Goal: Task Accomplishment & Management: Manage account settings

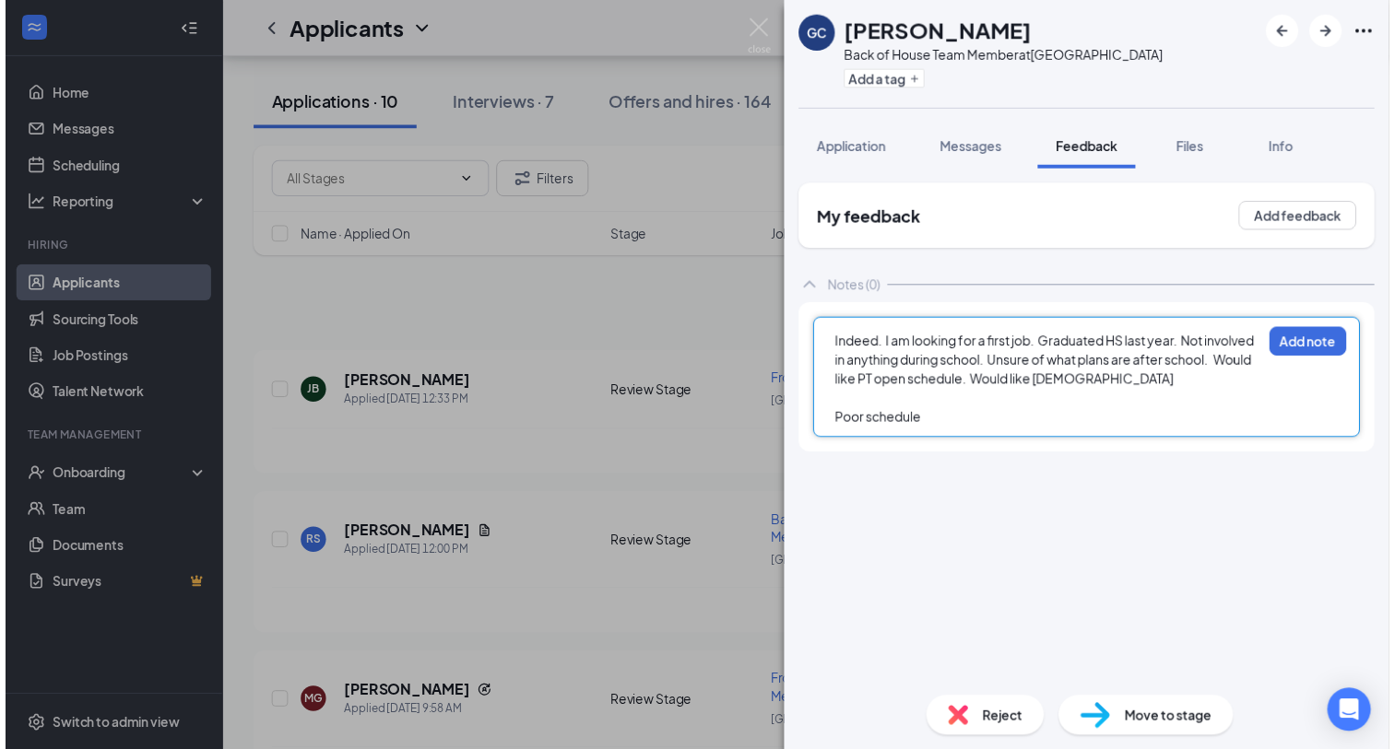
scroll to position [1152, 0]
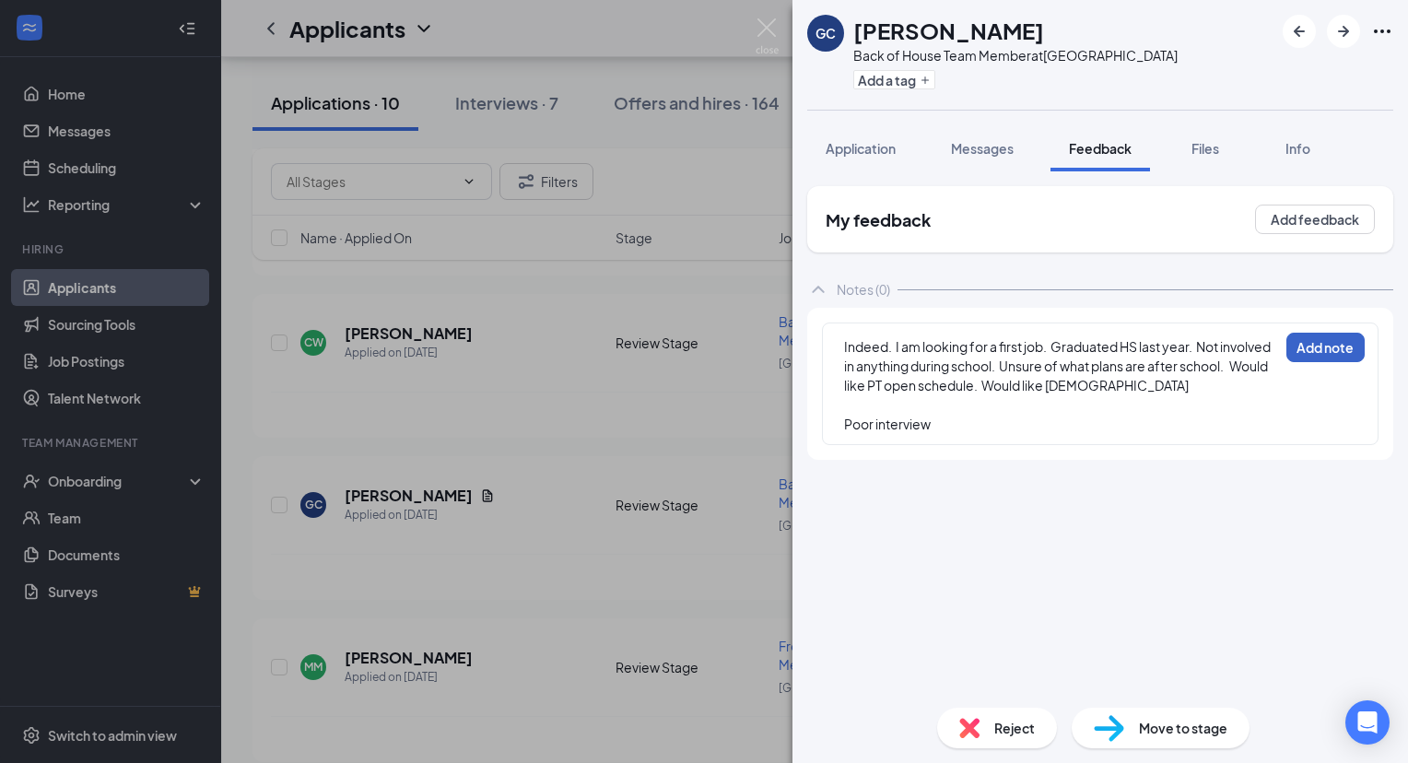
click at [1332, 347] on button "Add note" at bounding box center [1326, 347] width 78 height 29
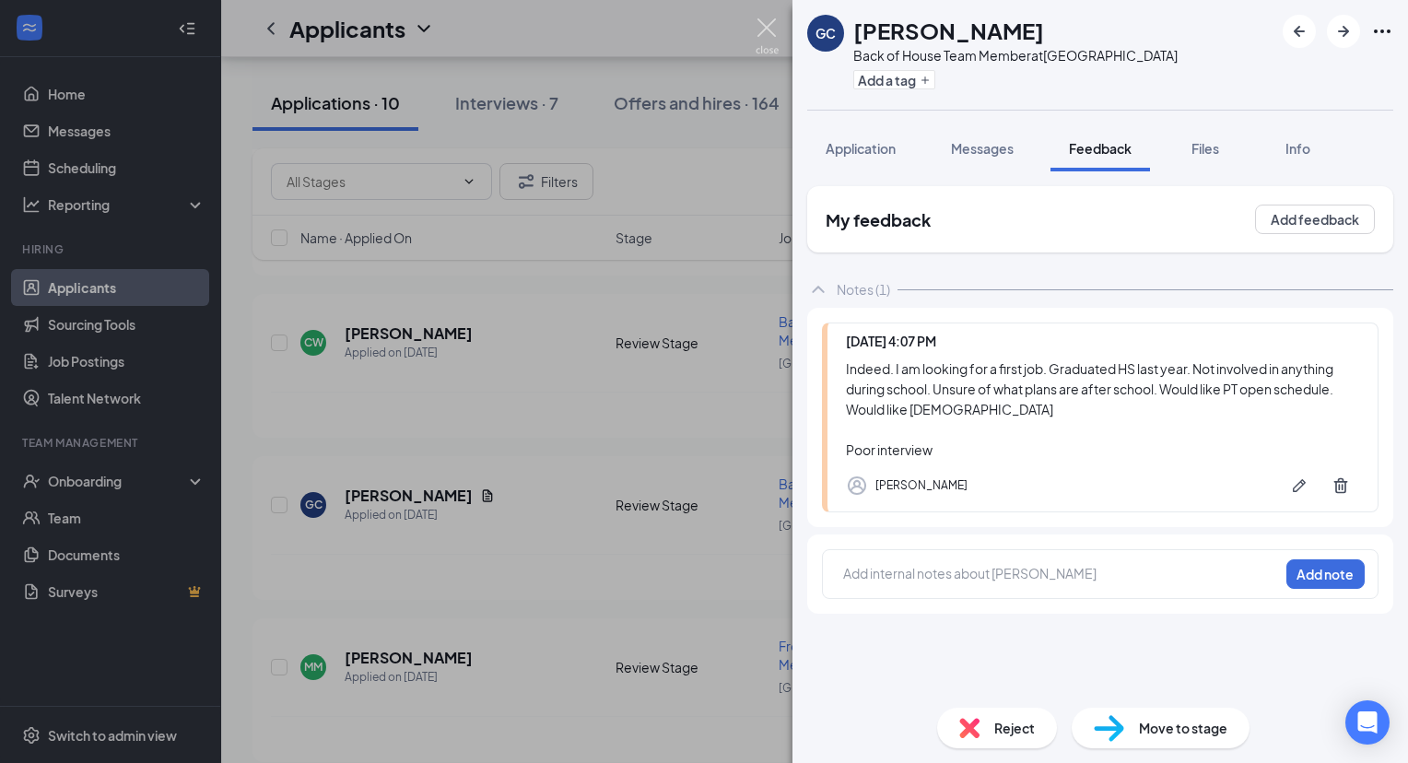
click at [759, 28] on img at bounding box center [767, 36] width 23 height 36
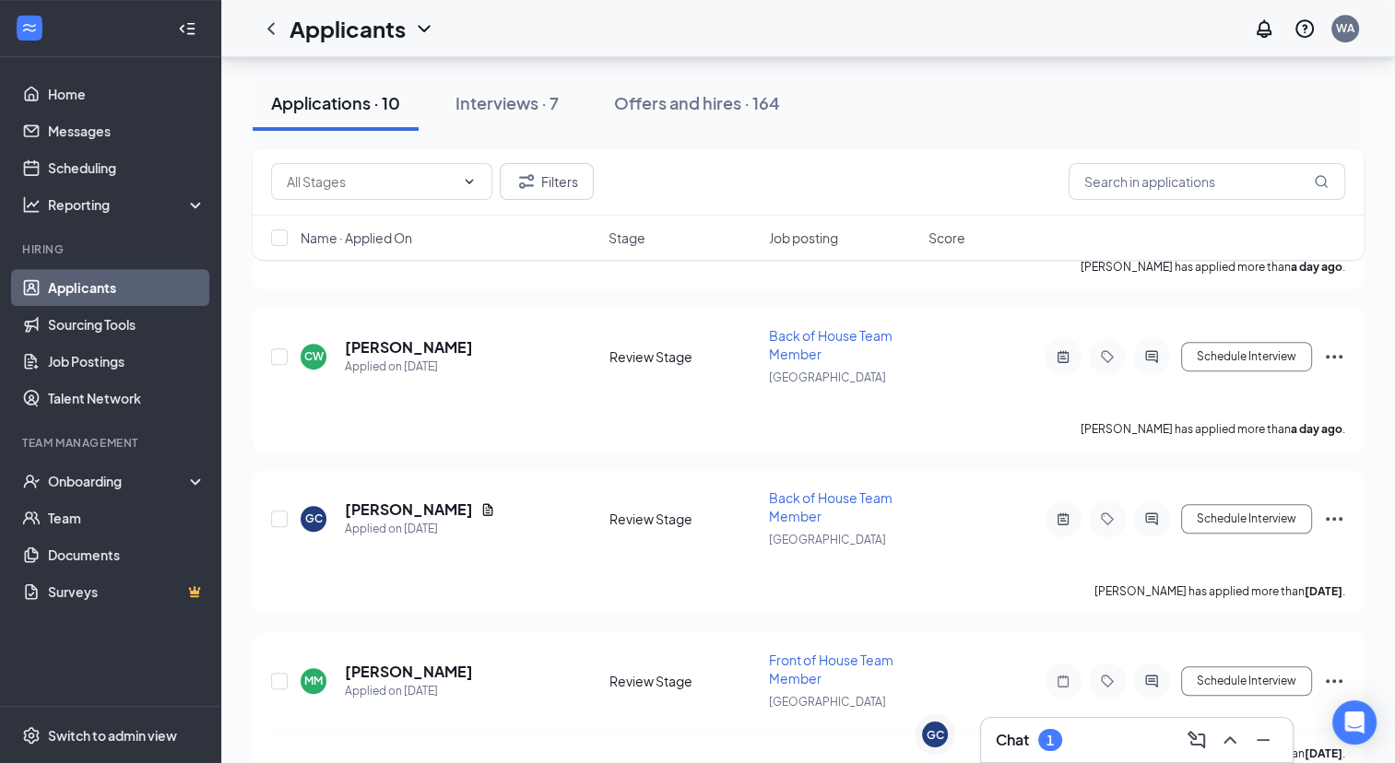
scroll to position [1152, 0]
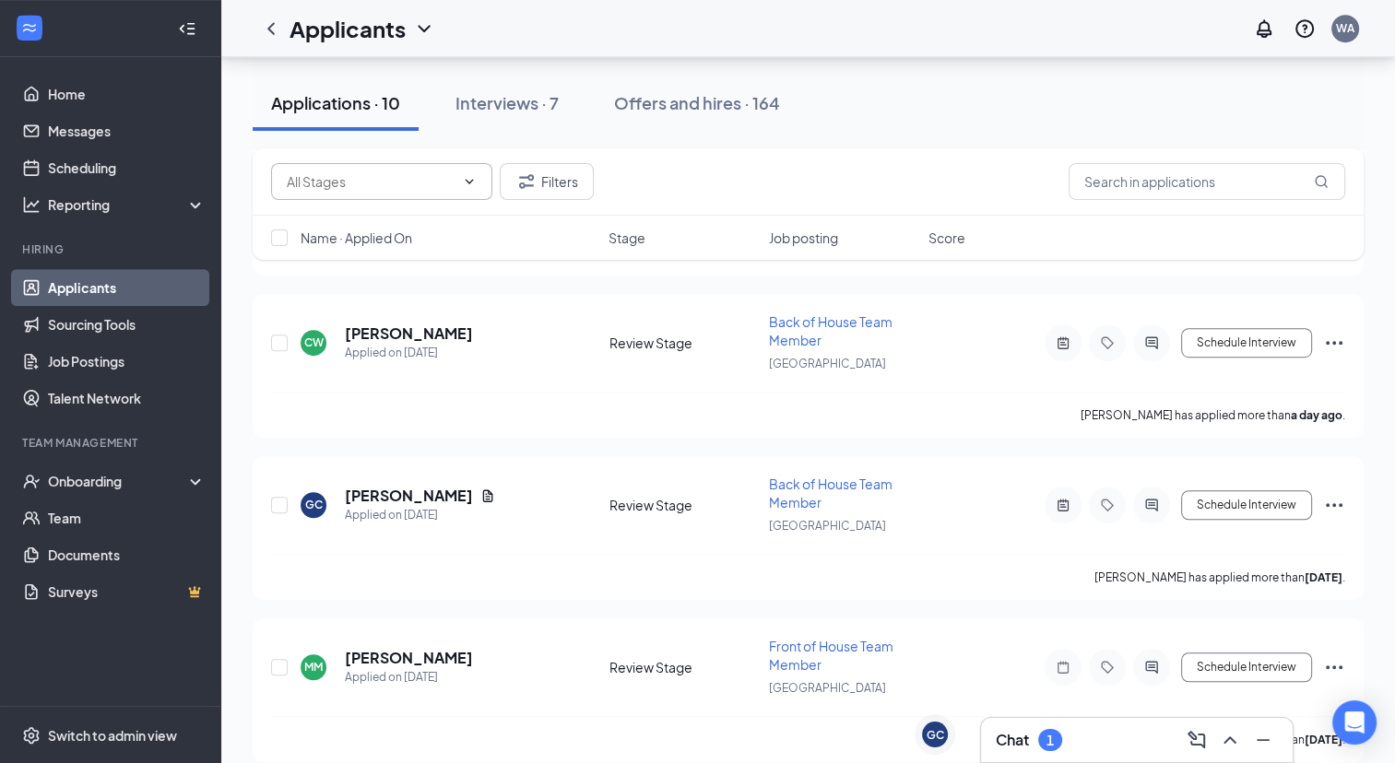
click at [420, 180] on input "text" at bounding box center [371, 181] width 168 height 20
click at [1138, 190] on input "text" at bounding box center [1206, 181] width 277 height 37
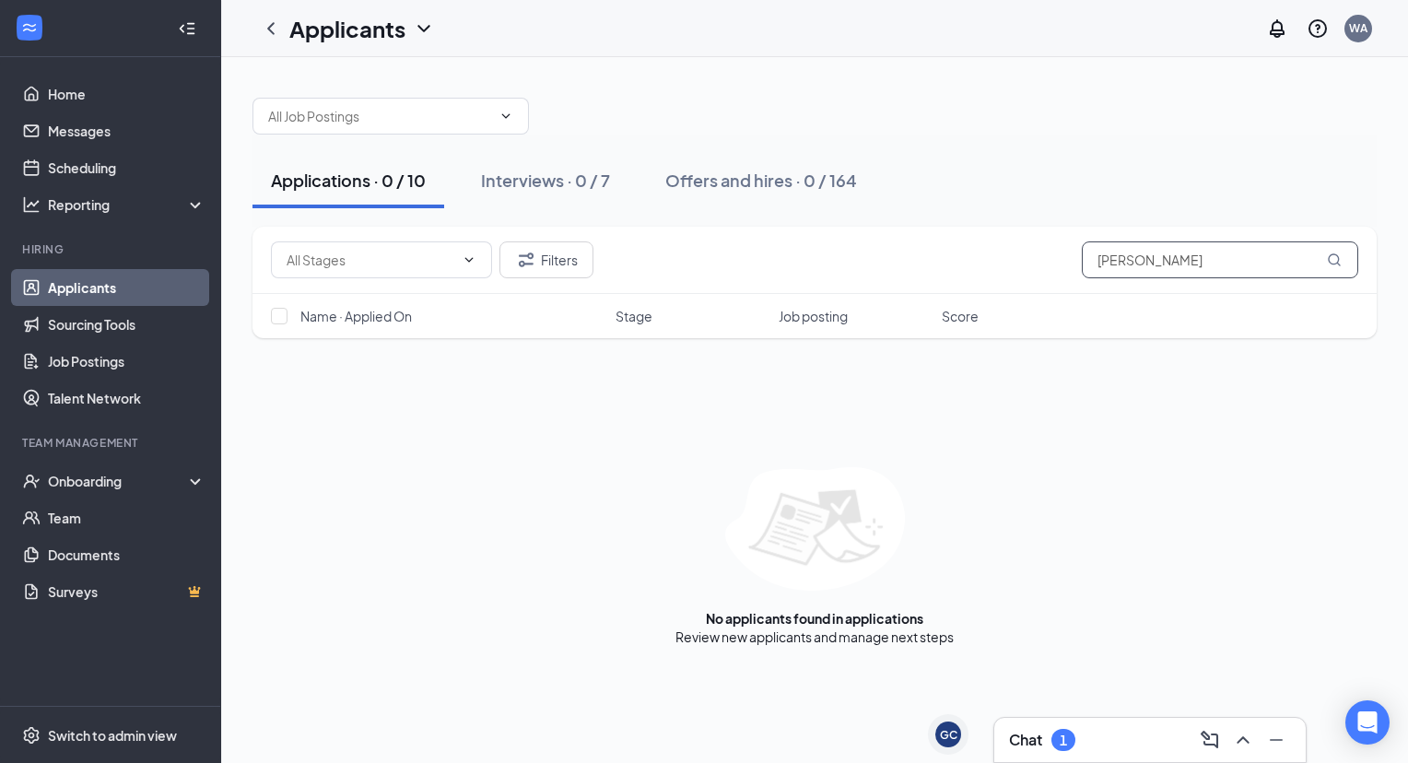
type input "[PERSON_NAME]"
click at [124, 284] on link "Applicants" at bounding box center [127, 287] width 158 height 37
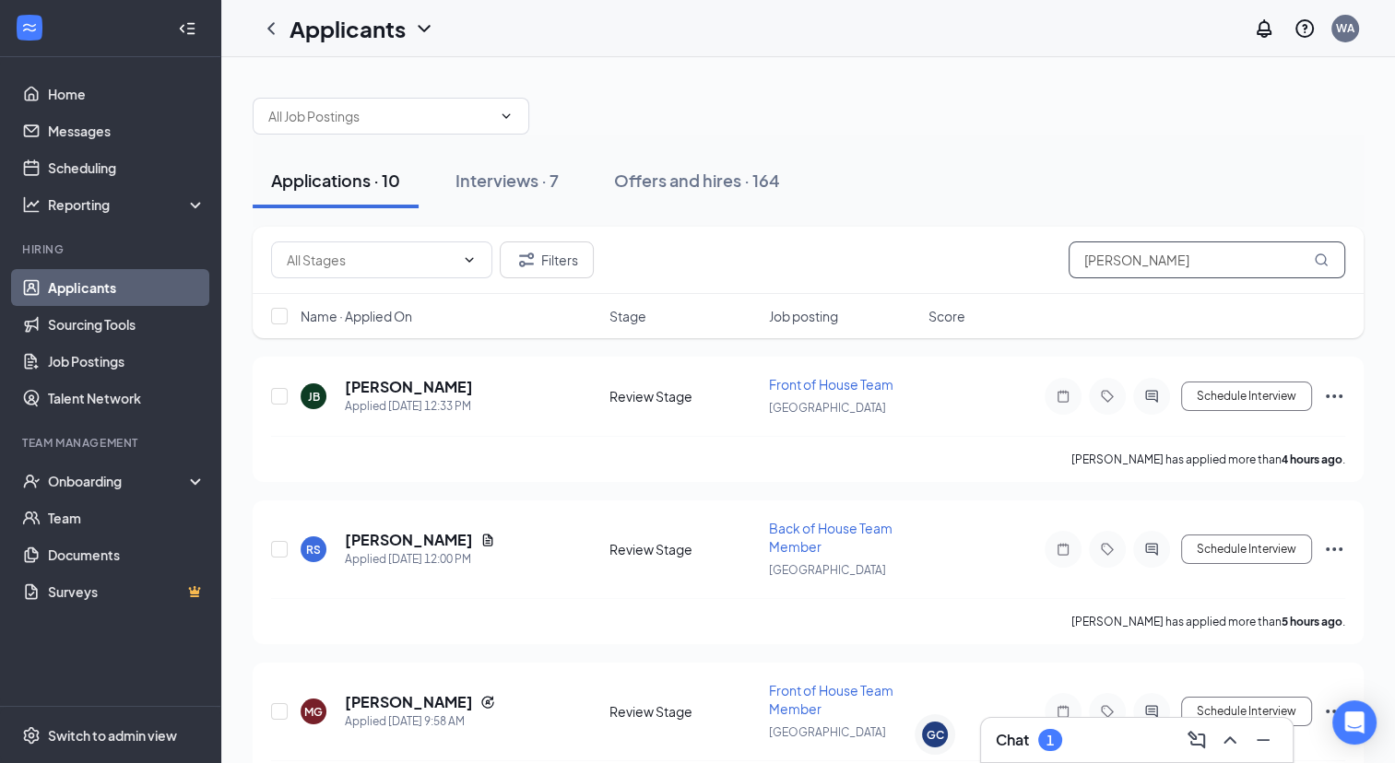
drag, startPoint x: 1152, startPoint y: 256, endPoint x: 750, endPoint y: 265, distance: 401.9
click at [750, 265] on div "Filters [PERSON_NAME]" at bounding box center [808, 259] width 1074 height 37
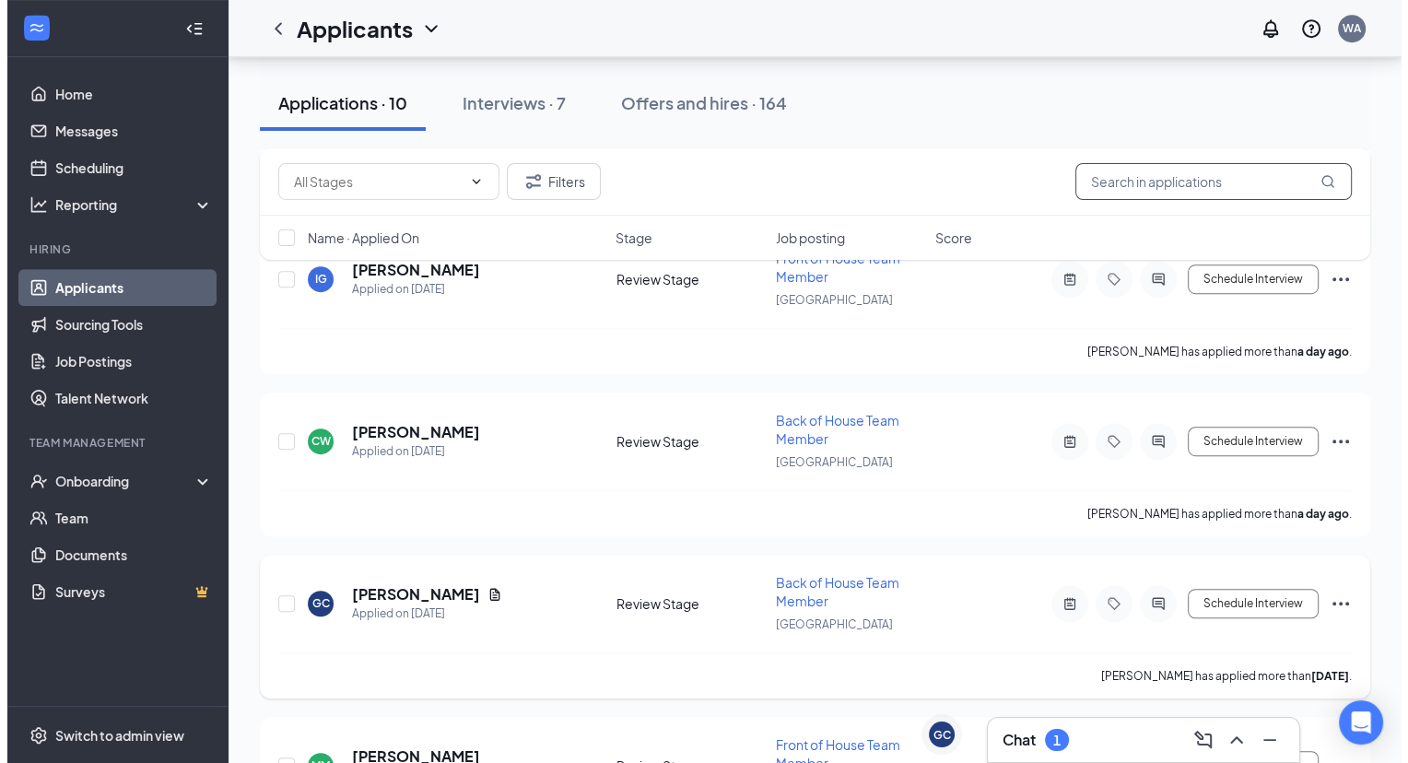
scroll to position [1048, 0]
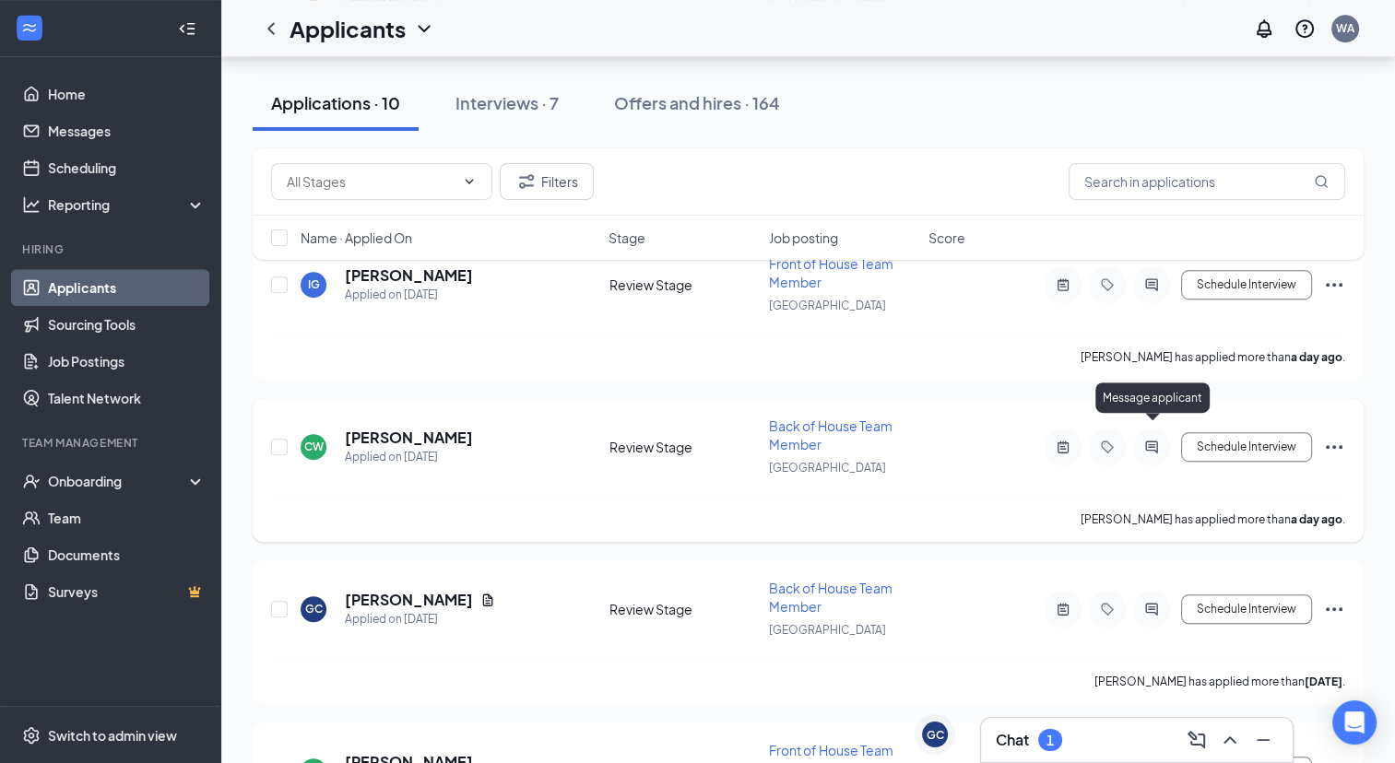
click at [1152, 440] on icon "ActiveChat" at bounding box center [1151, 447] width 22 height 15
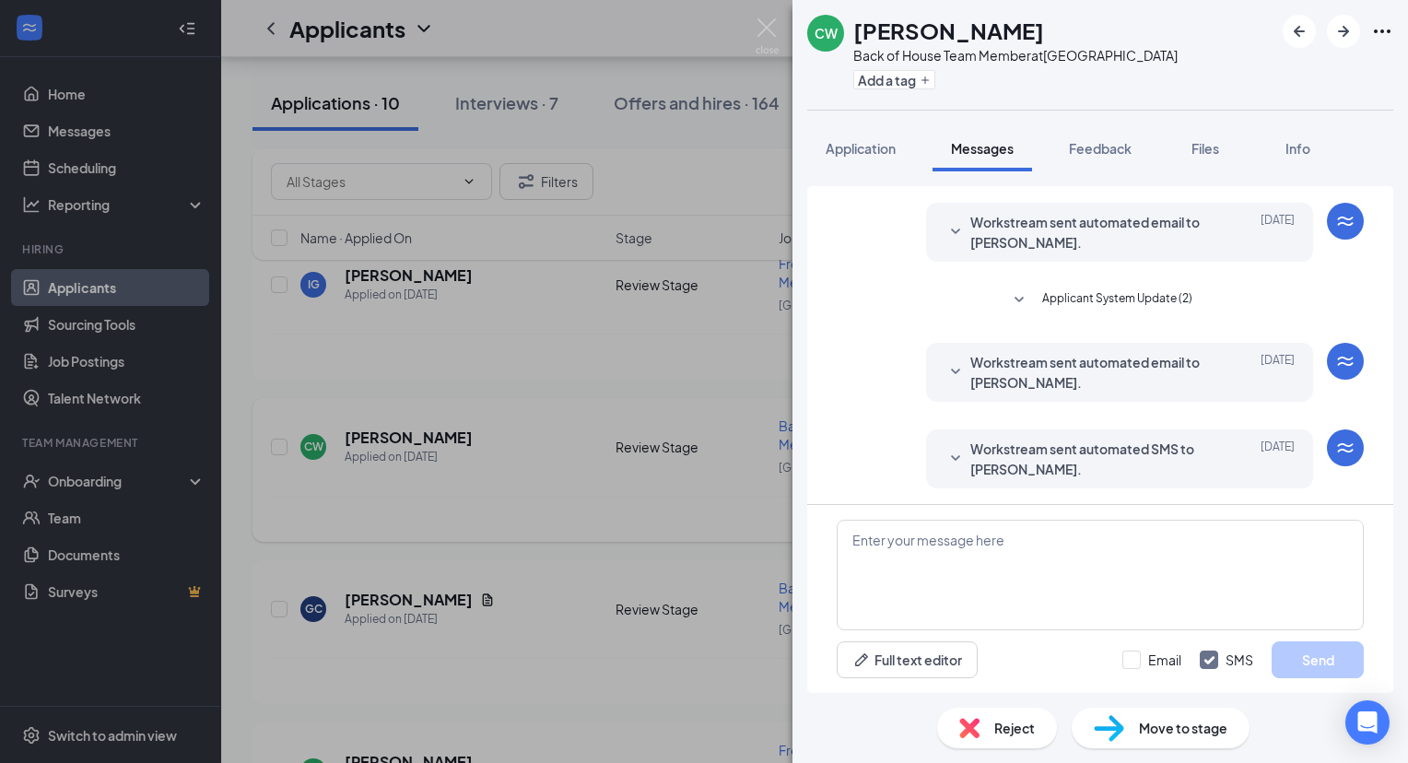
scroll to position [48, 0]
click at [1100, 155] on span "Feedback" at bounding box center [1100, 148] width 63 height 17
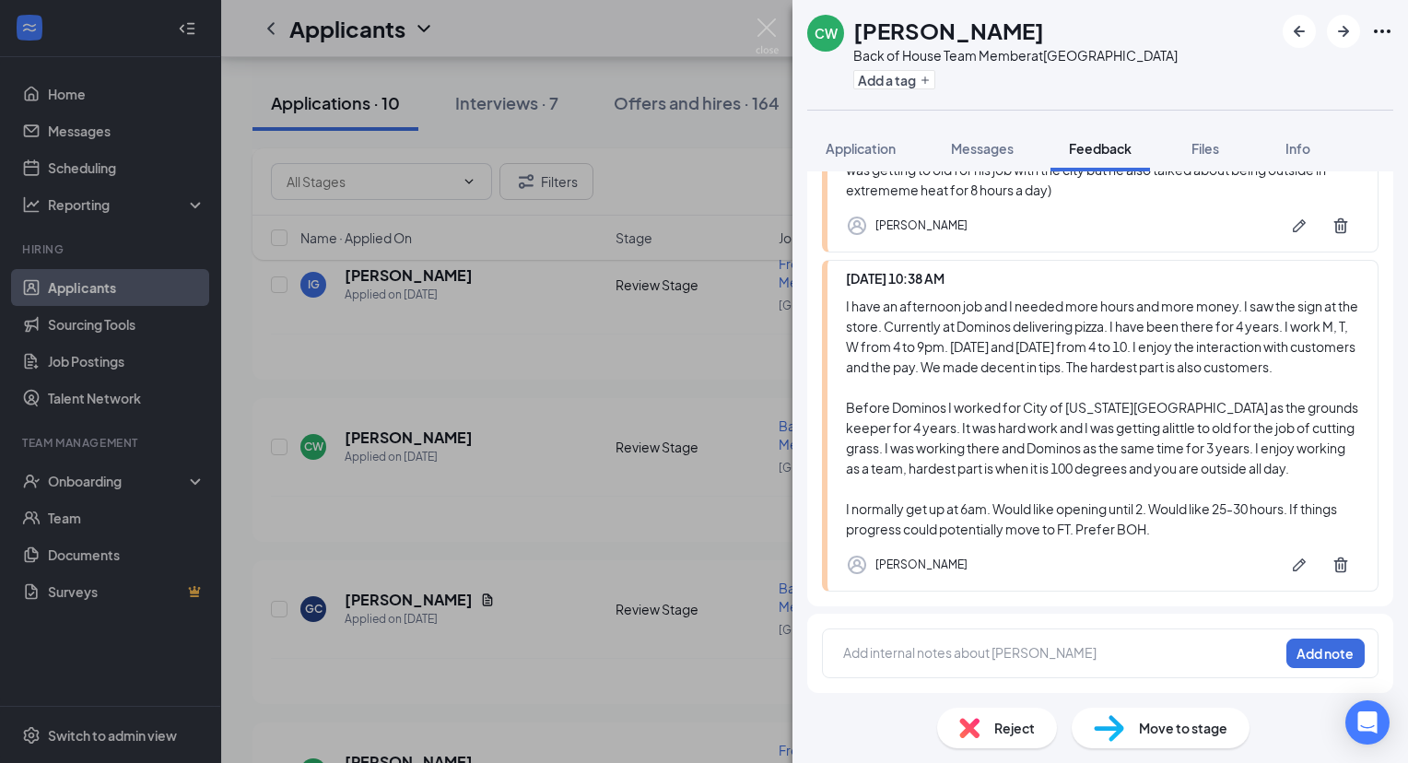
scroll to position [72, 0]
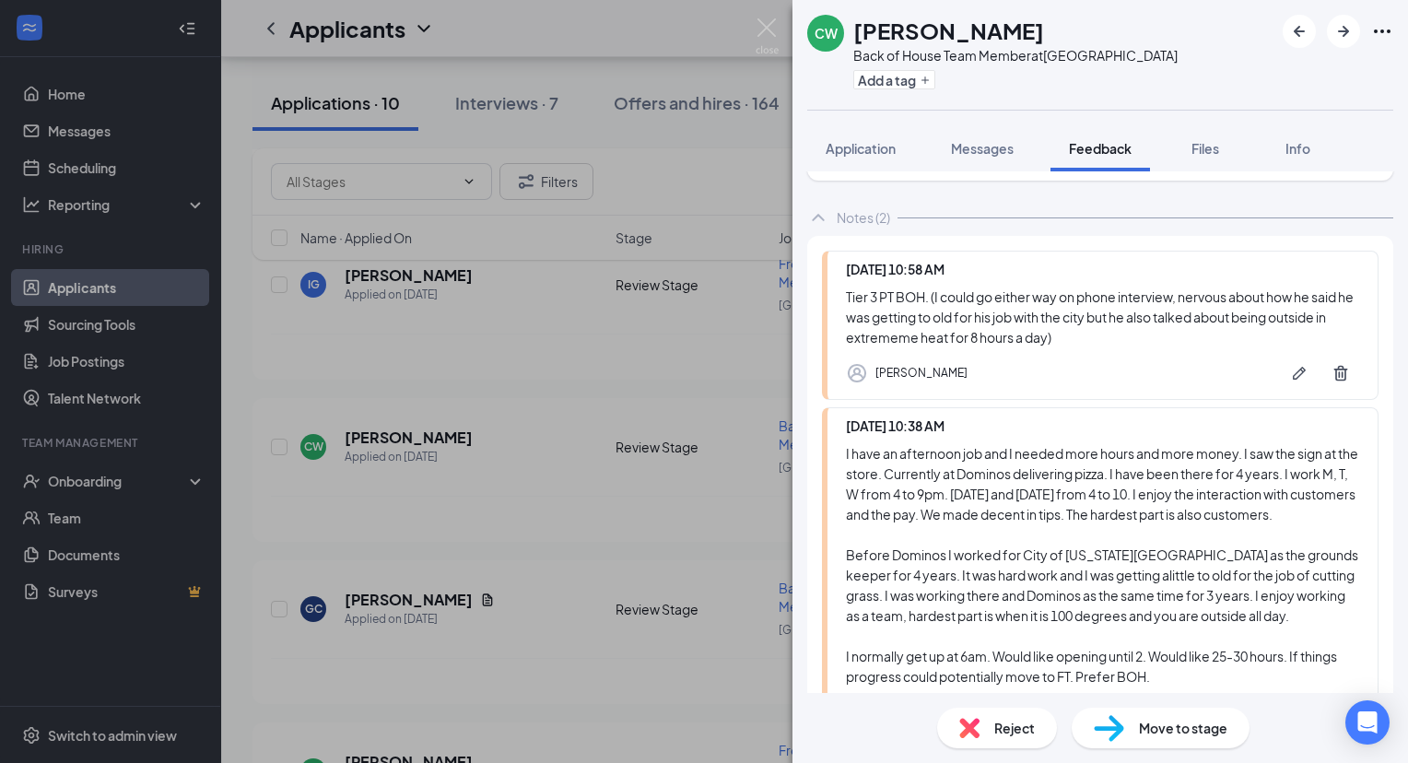
click at [1157, 723] on span "Move to stage" at bounding box center [1183, 728] width 88 height 20
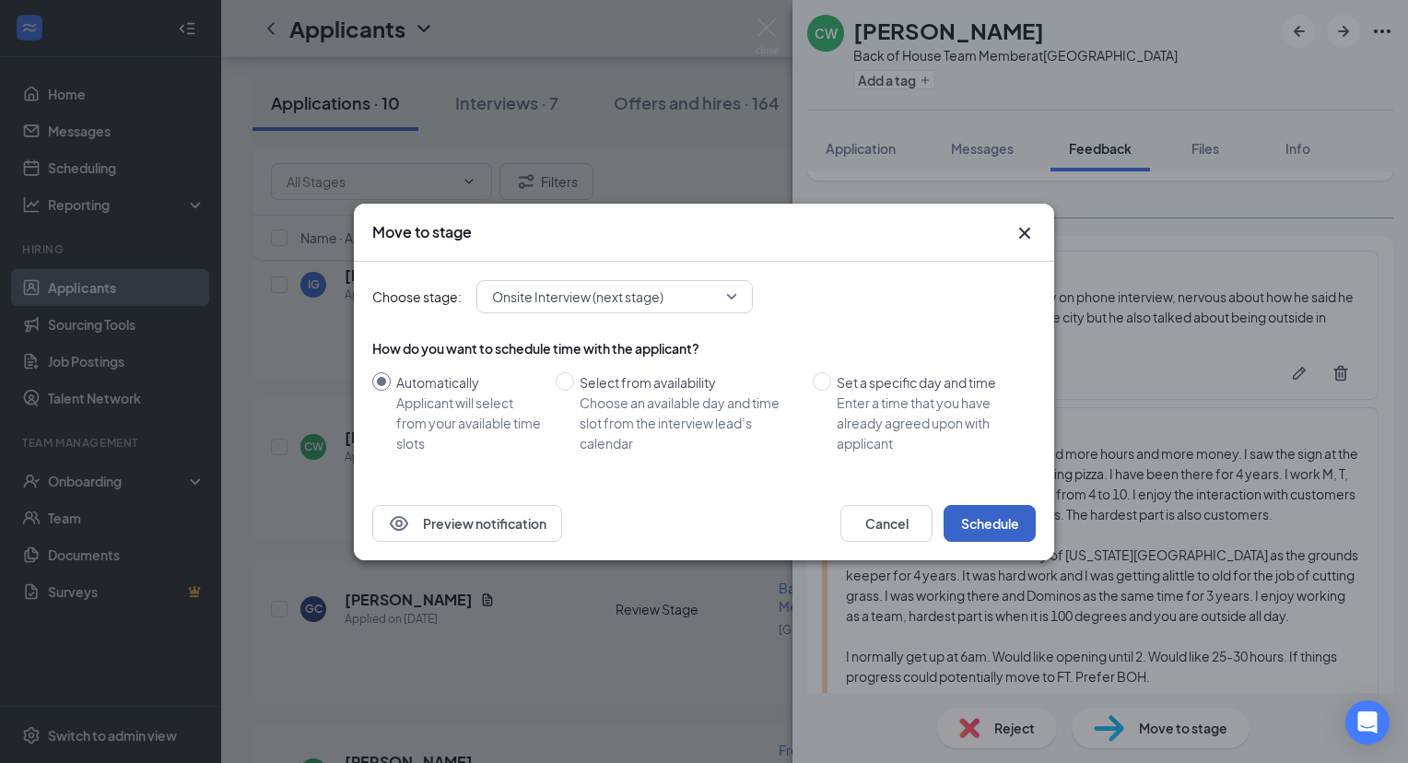
click at [1005, 525] on button "Schedule" at bounding box center [990, 523] width 92 height 37
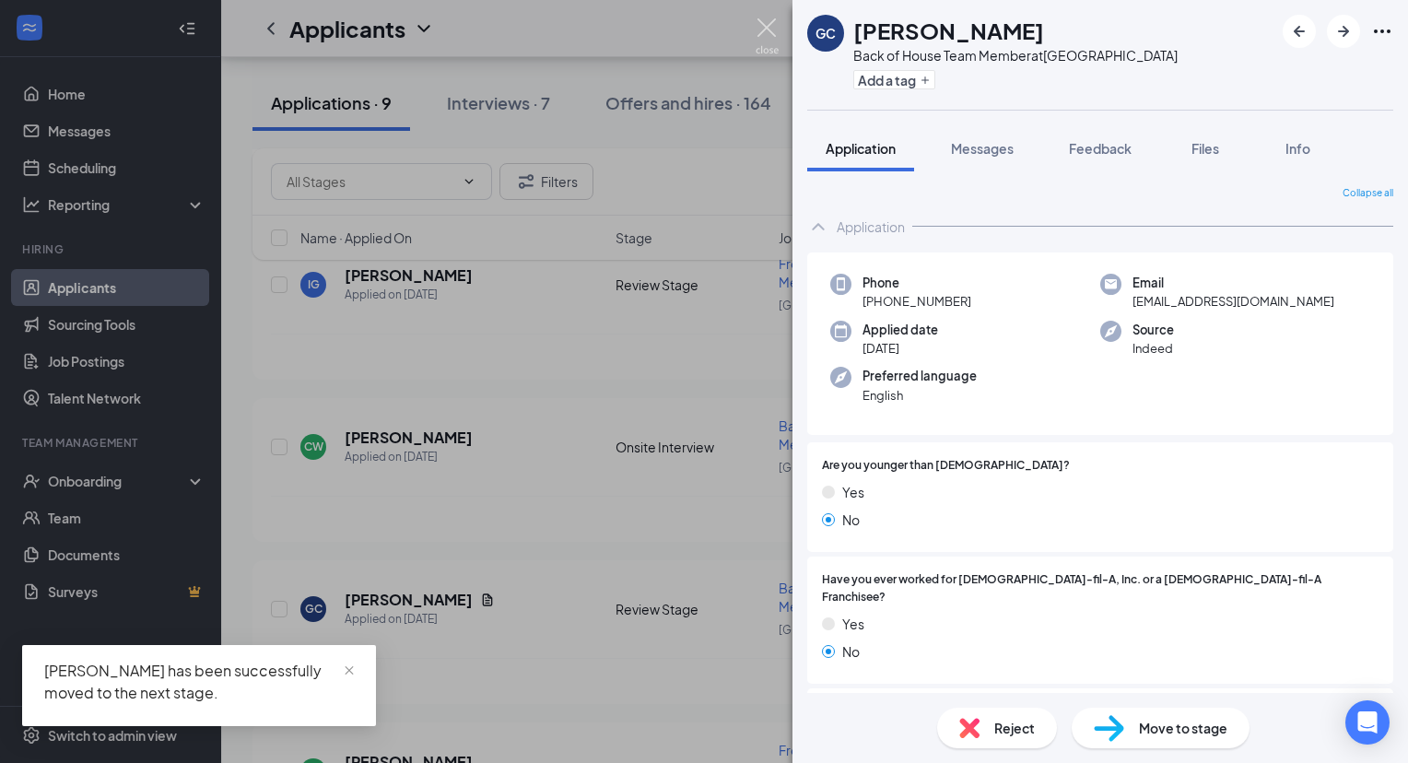
click at [771, 33] on img at bounding box center [767, 36] width 23 height 36
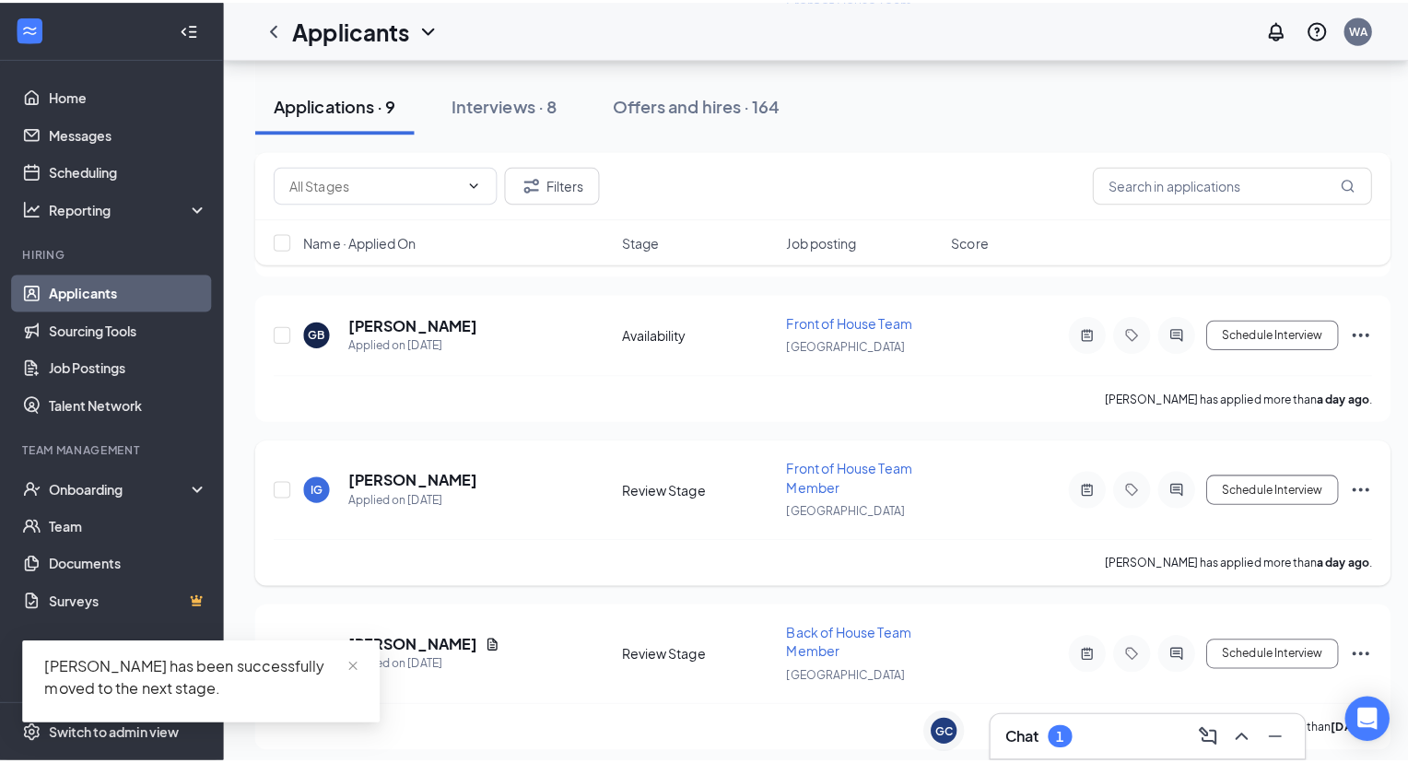
scroll to position [850, 0]
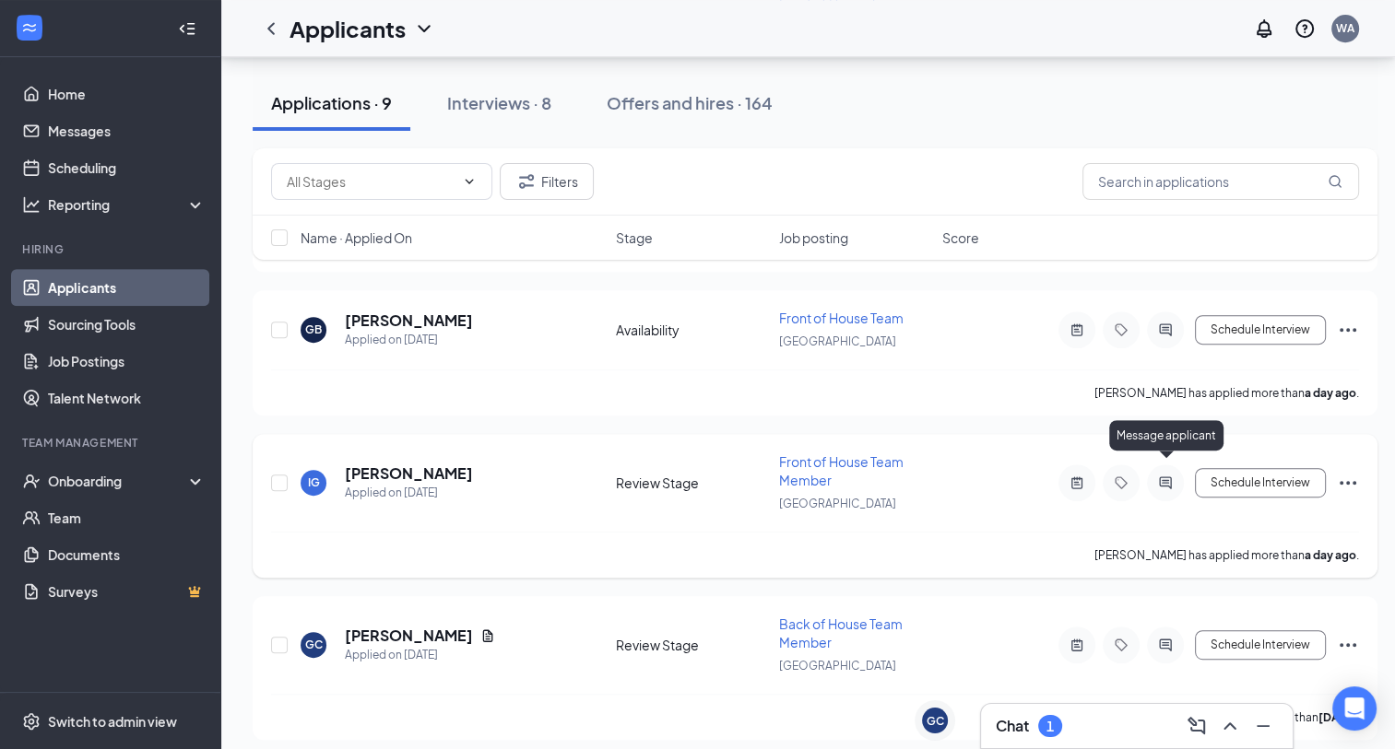
click at [1166, 477] on icon "ActiveChat" at bounding box center [1165, 483] width 12 height 12
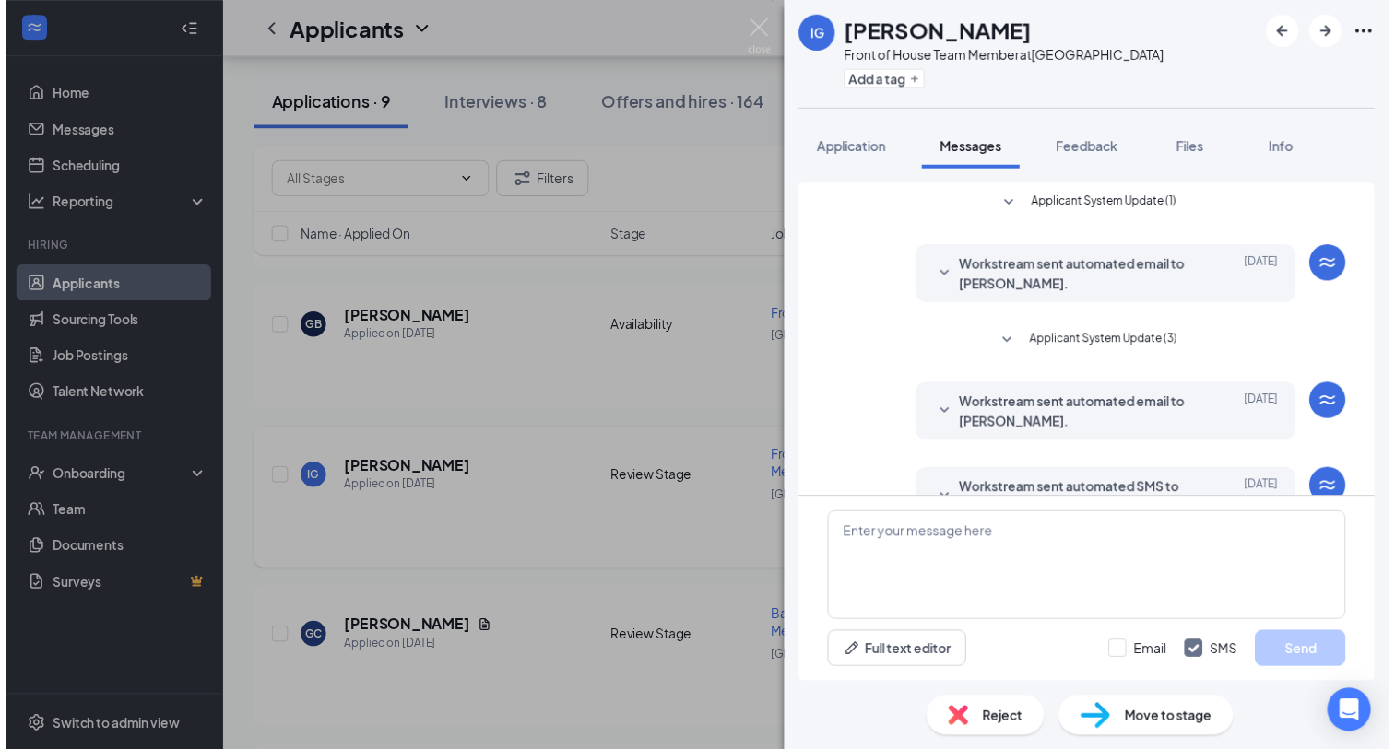
scroll to position [48, 0]
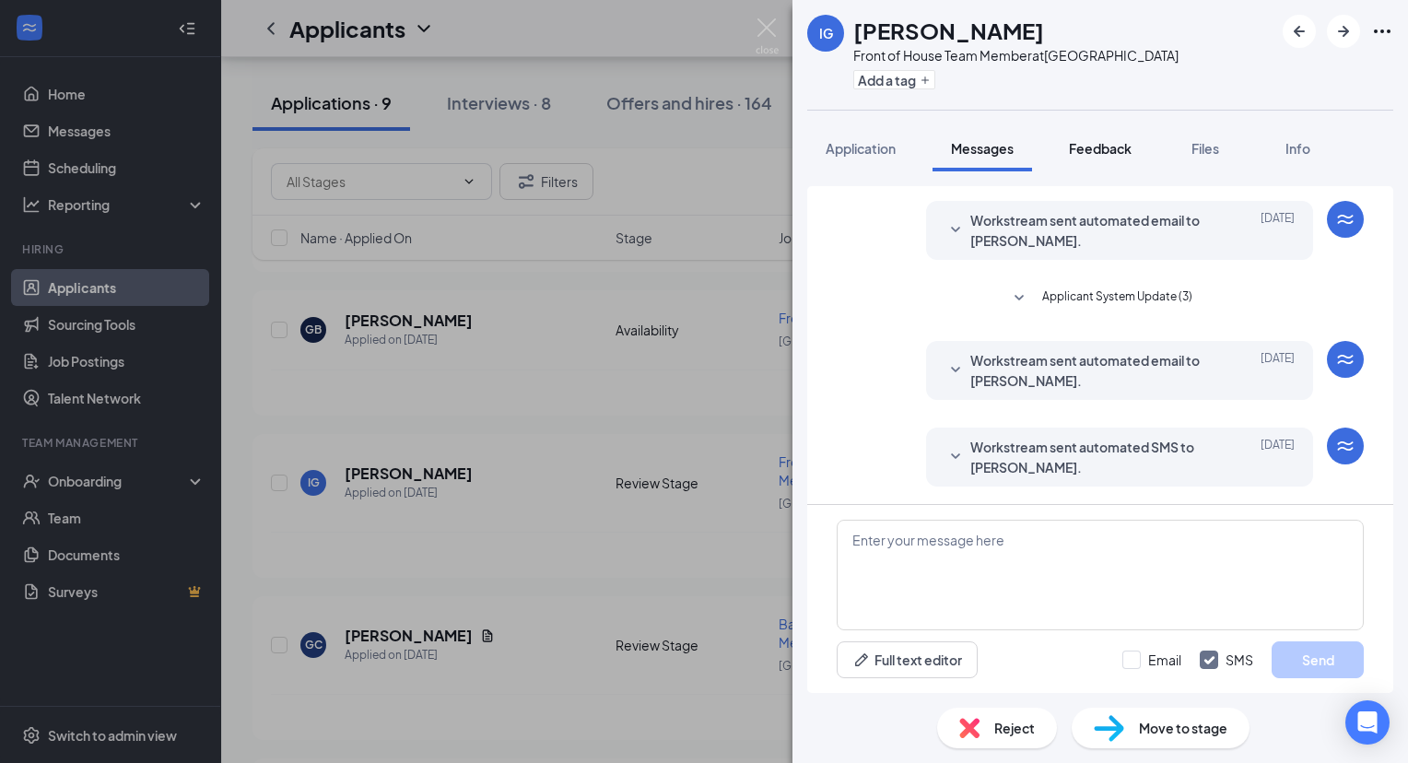
click at [1102, 142] on span "Feedback" at bounding box center [1100, 148] width 63 height 17
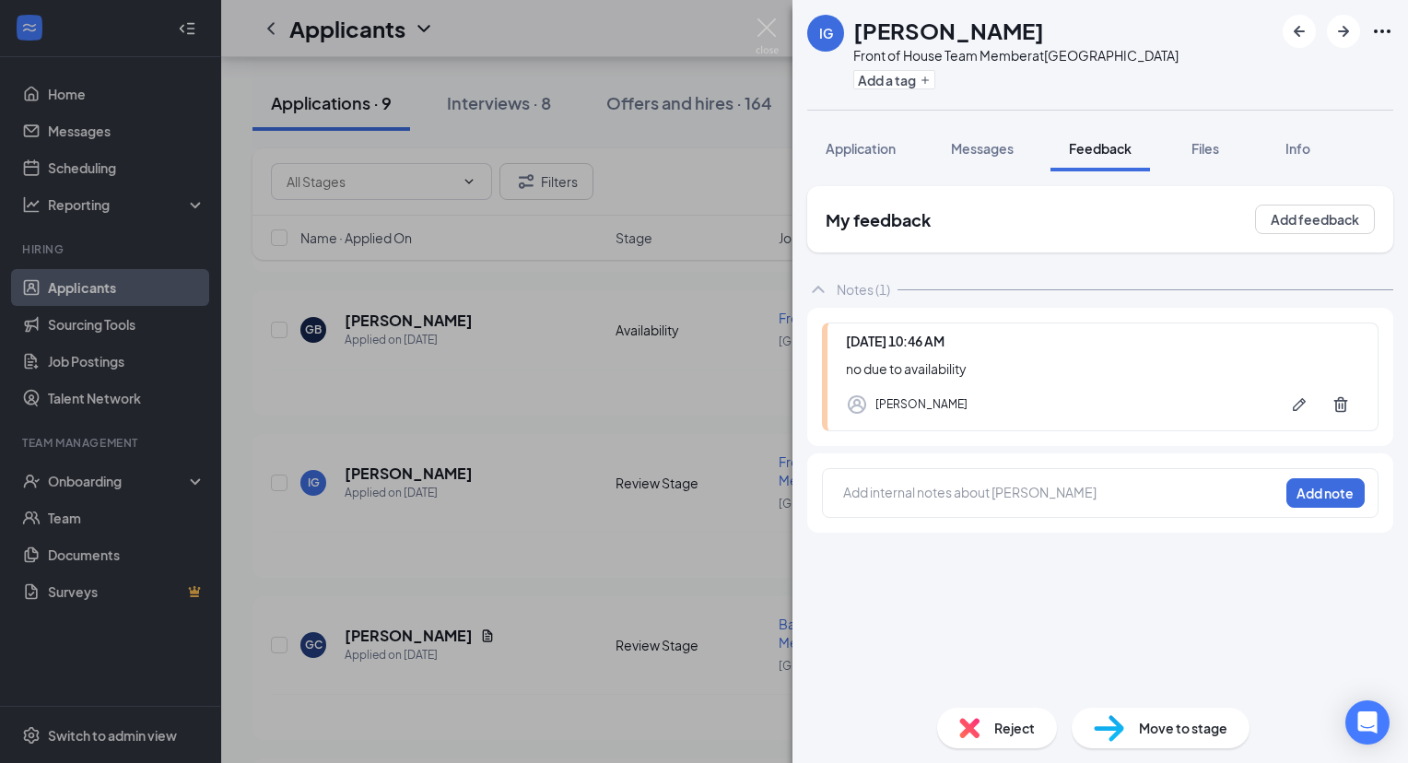
click at [1013, 730] on span "Reject" at bounding box center [1014, 728] width 41 height 20
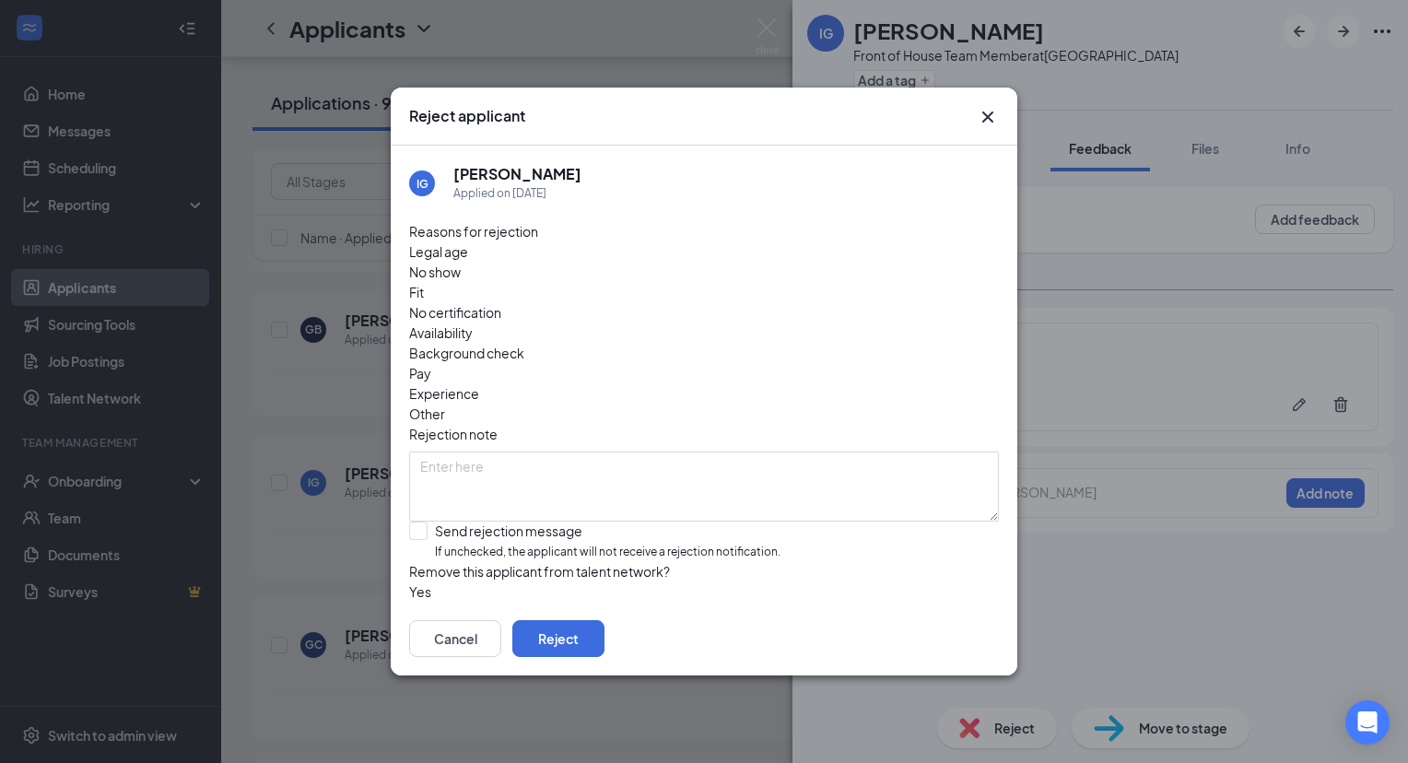
click at [473, 323] on span "Availability" at bounding box center [441, 333] width 64 height 20
click at [428, 522] on input "Send rejection message If unchecked, the applicant will not receive a rejection…" at bounding box center [594, 542] width 371 height 40
checkbox input "true"
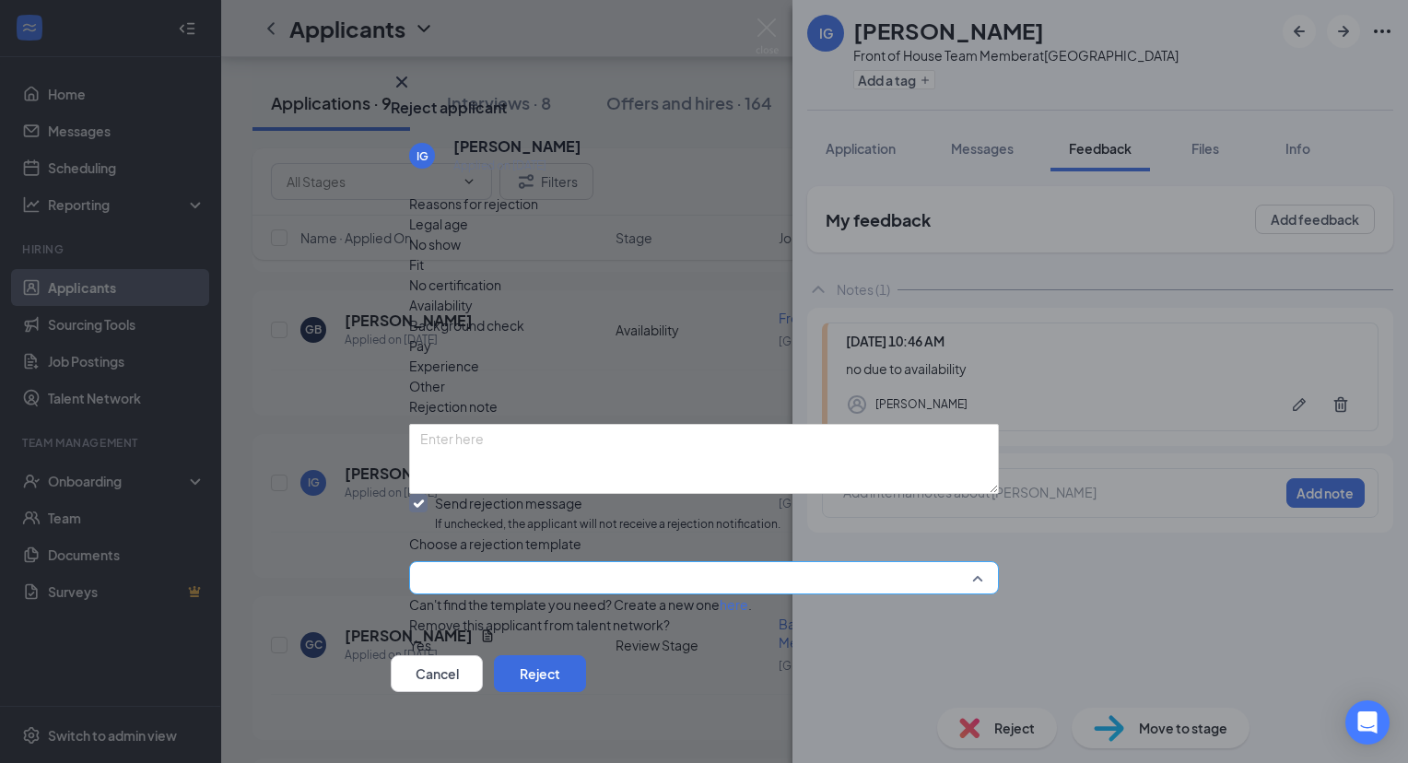
click at [611, 562] on input "search" at bounding box center [697, 577] width 555 height 31
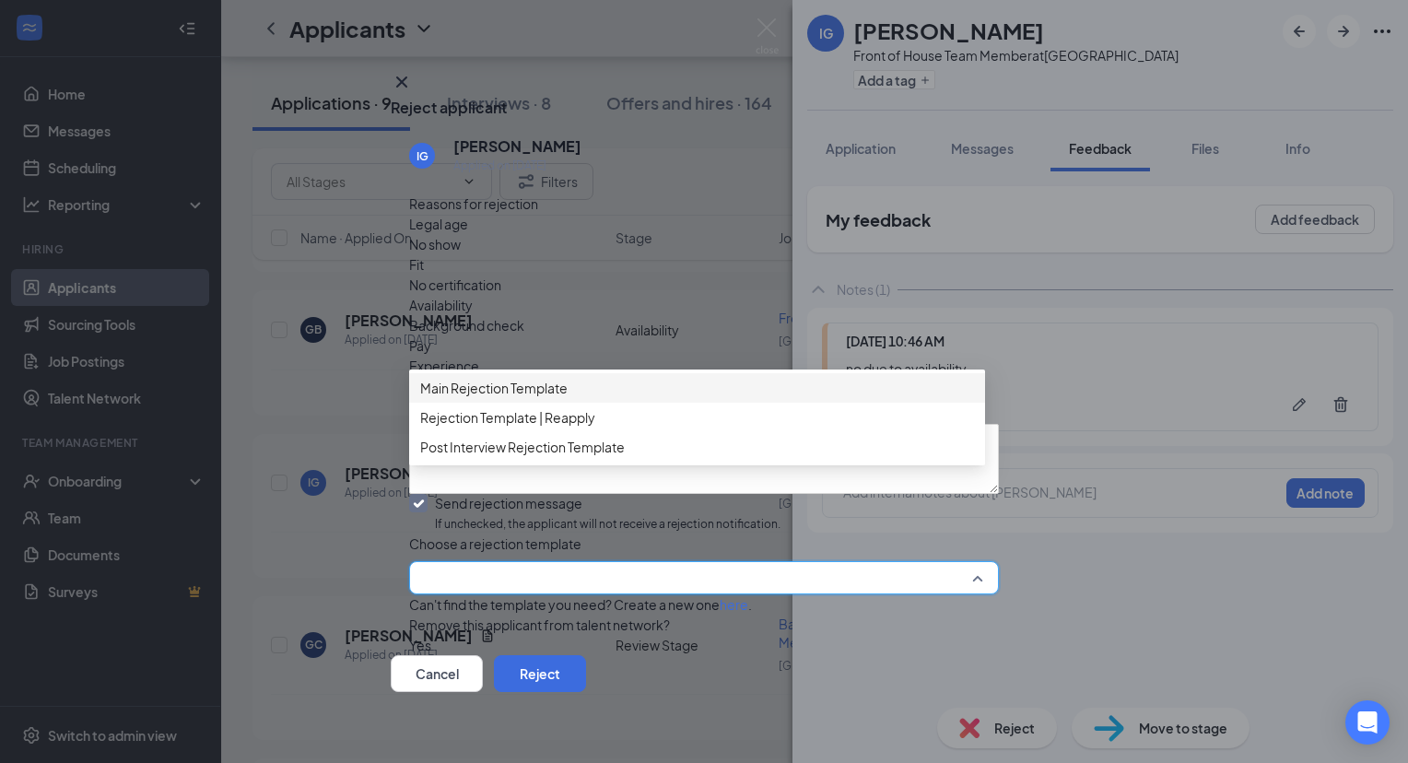
click at [600, 395] on span "Main Rejection Template" at bounding box center [697, 388] width 554 height 20
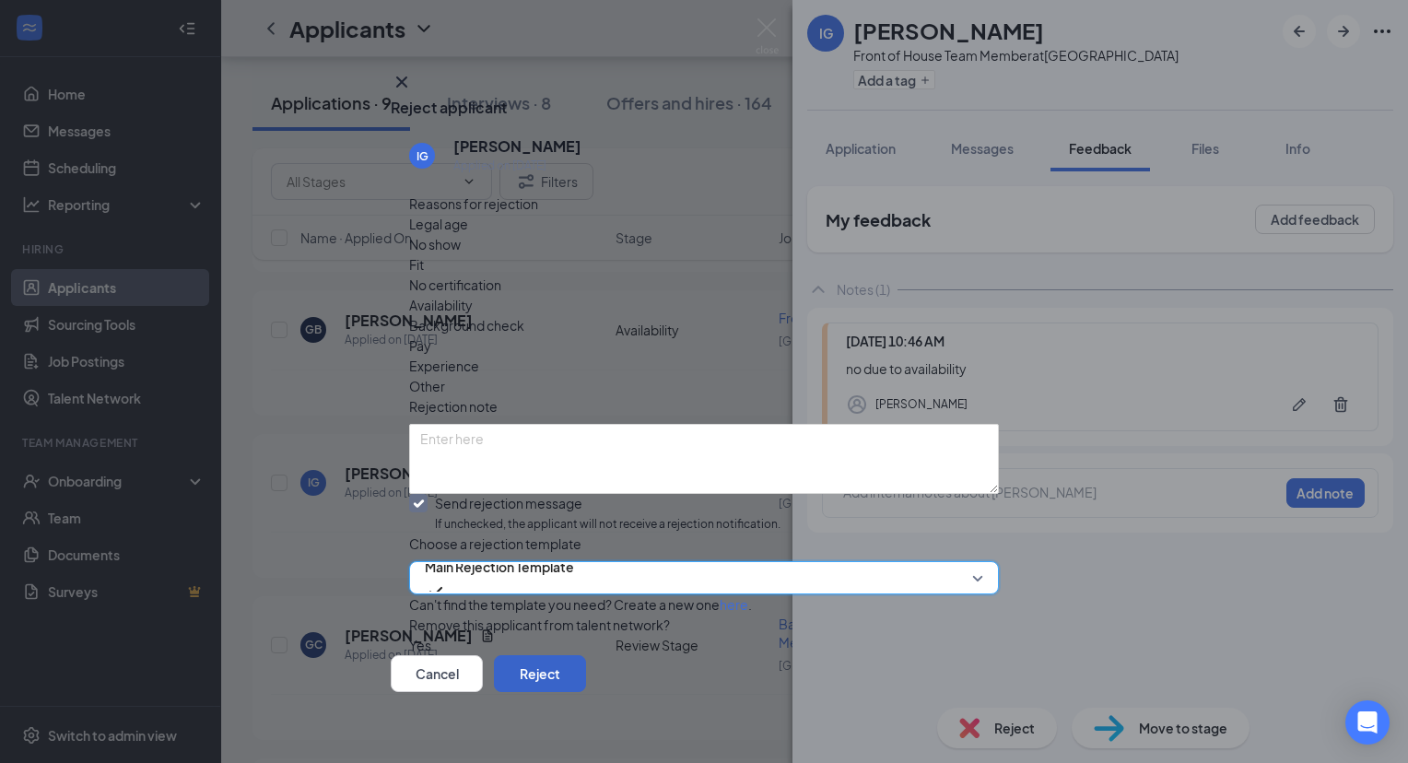
click at [586, 661] on button "Reject" at bounding box center [540, 673] width 92 height 37
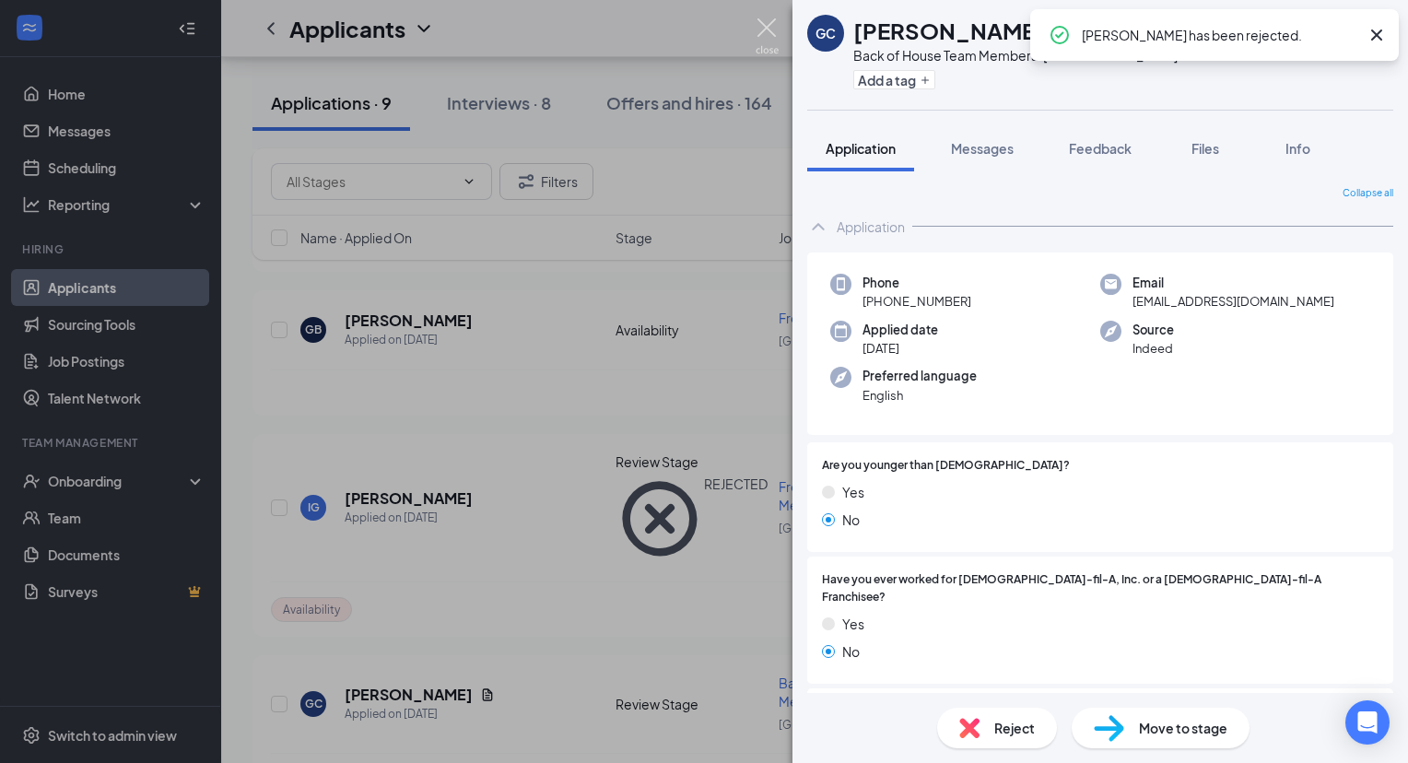
click at [762, 38] on img at bounding box center [767, 36] width 23 height 36
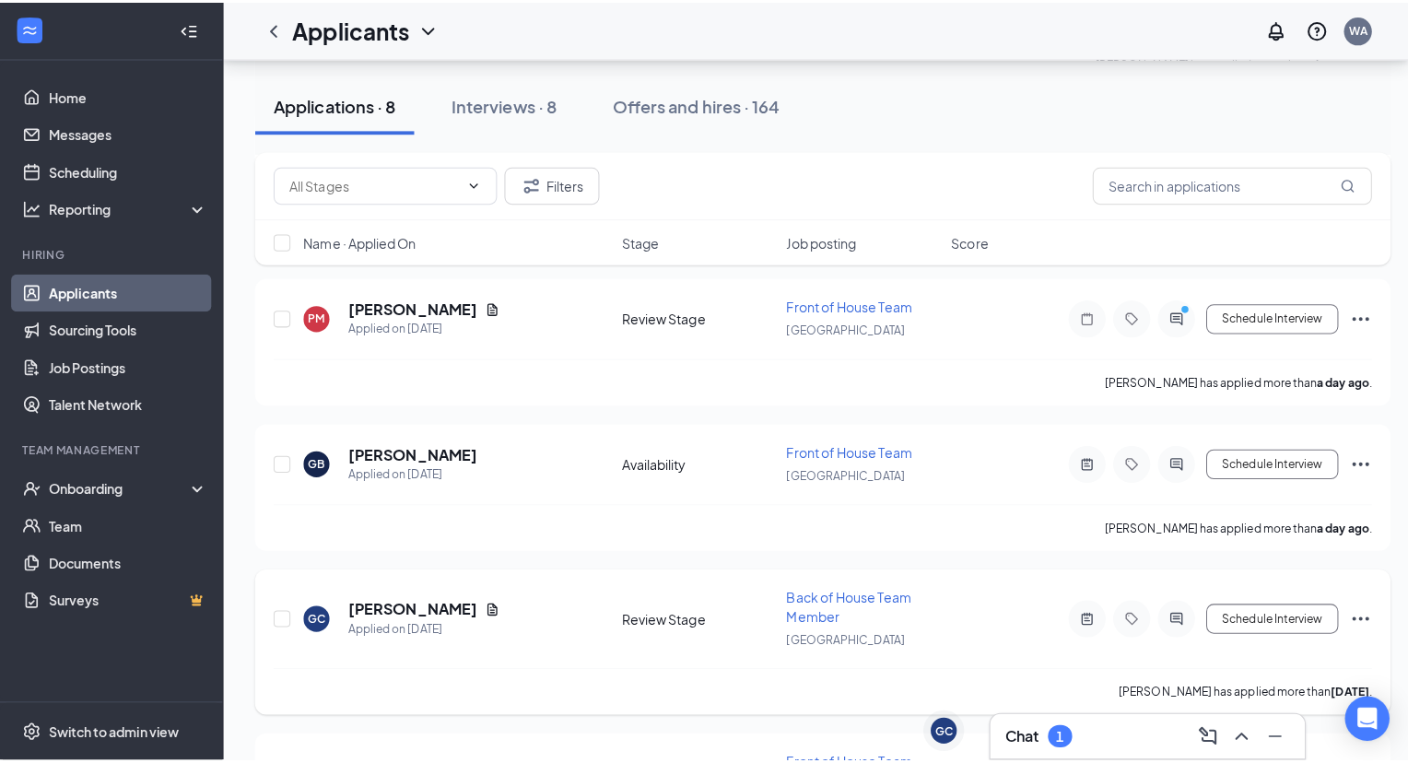
scroll to position [721, 0]
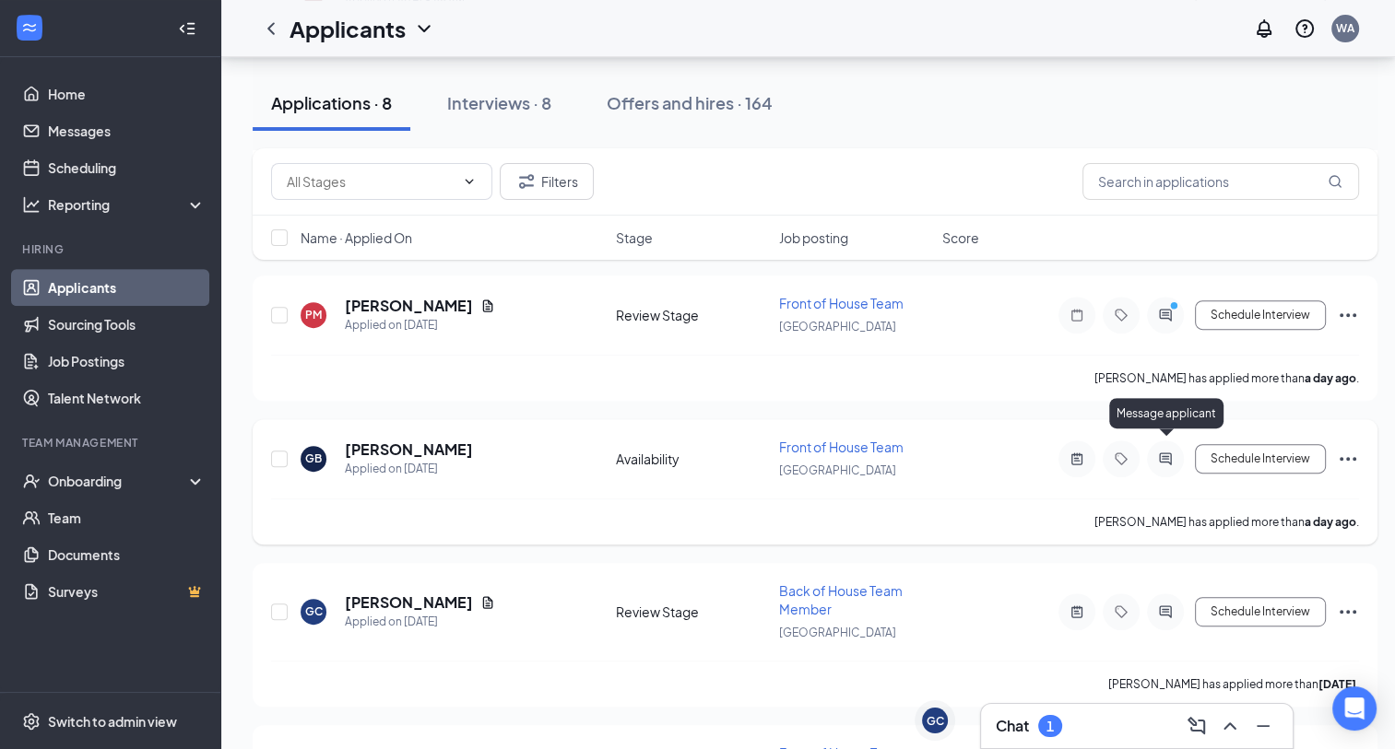
click at [1174, 452] on icon "ActiveChat" at bounding box center [1165, 459] width 22 height 15
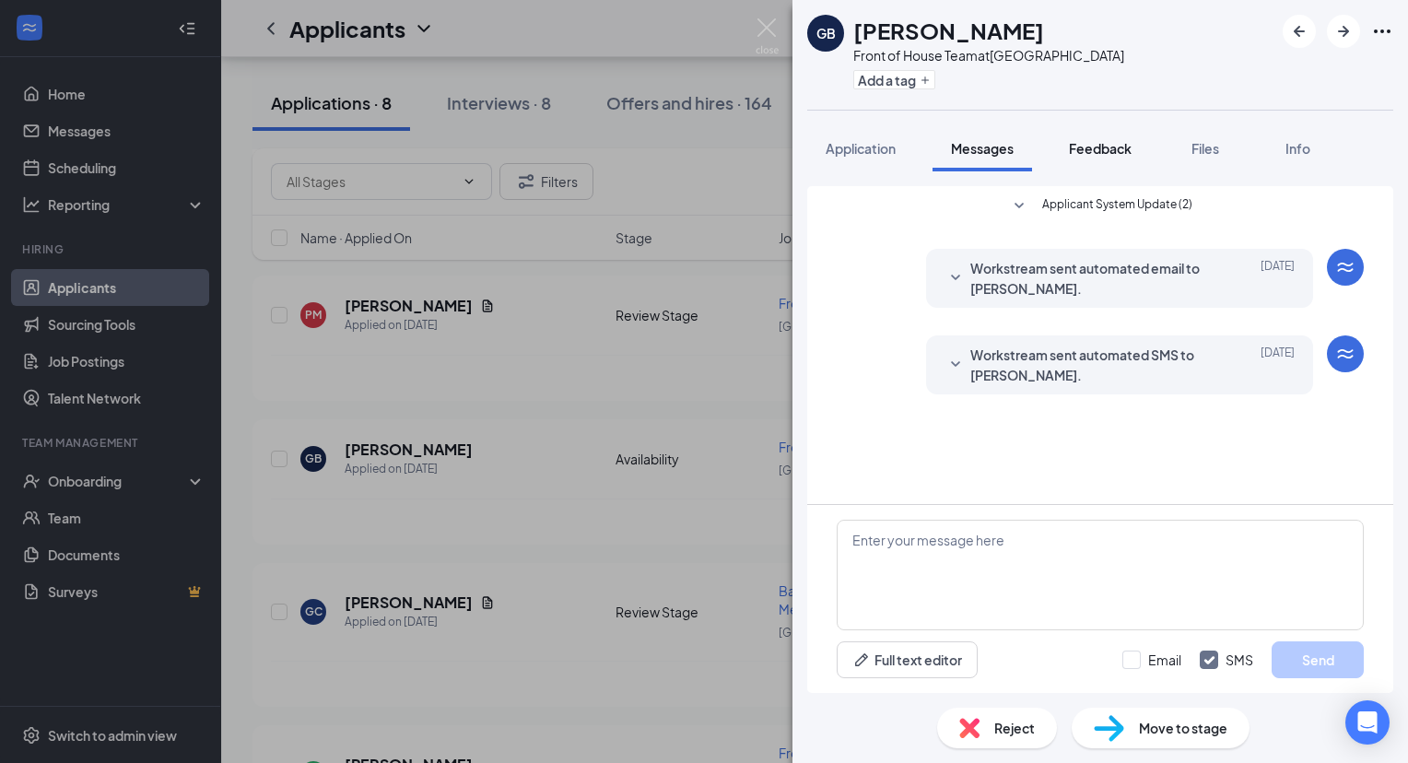
click at [1107, 140] on span "Feedback" at bounding box center [1100, 148] width 63 height 17
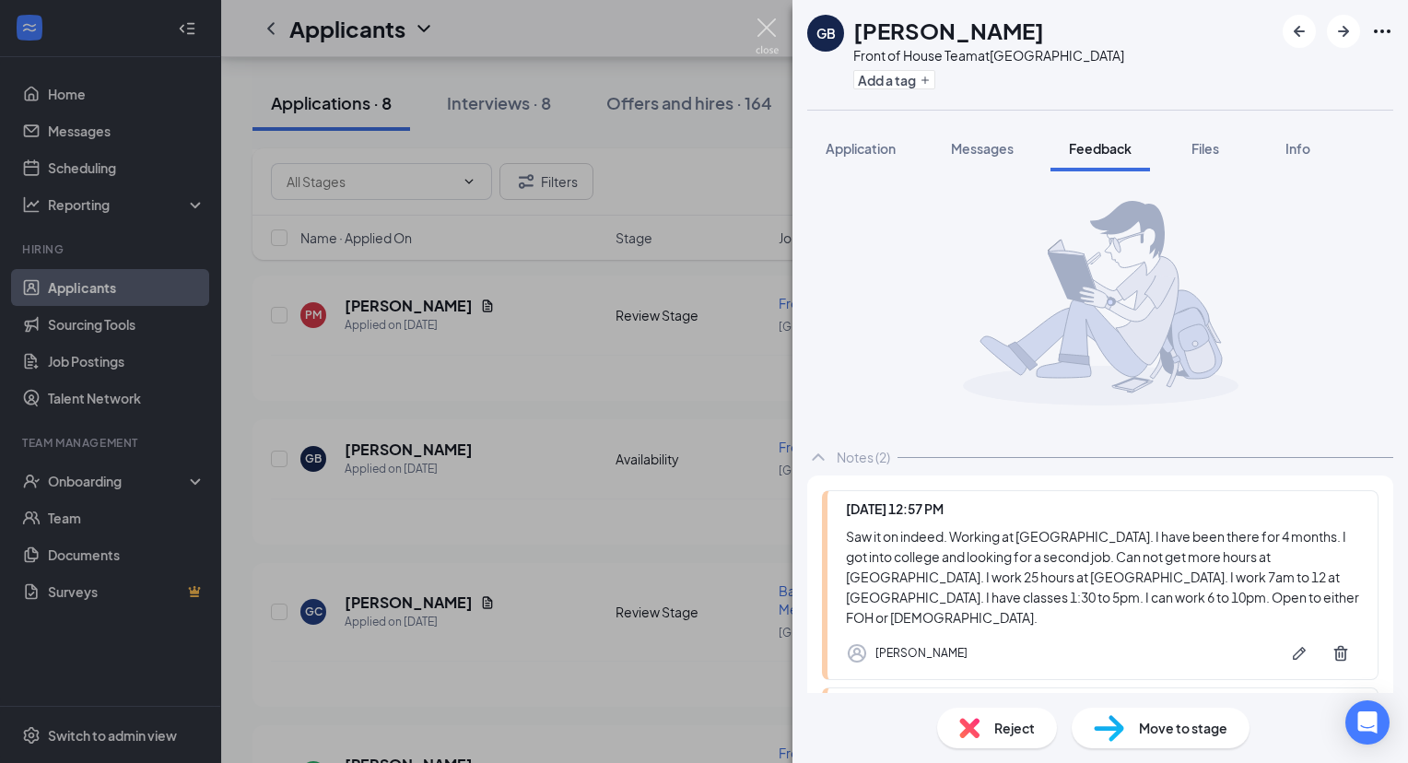
click at [768, 19] on img at bounding box center [767, 36] width 23 height 36
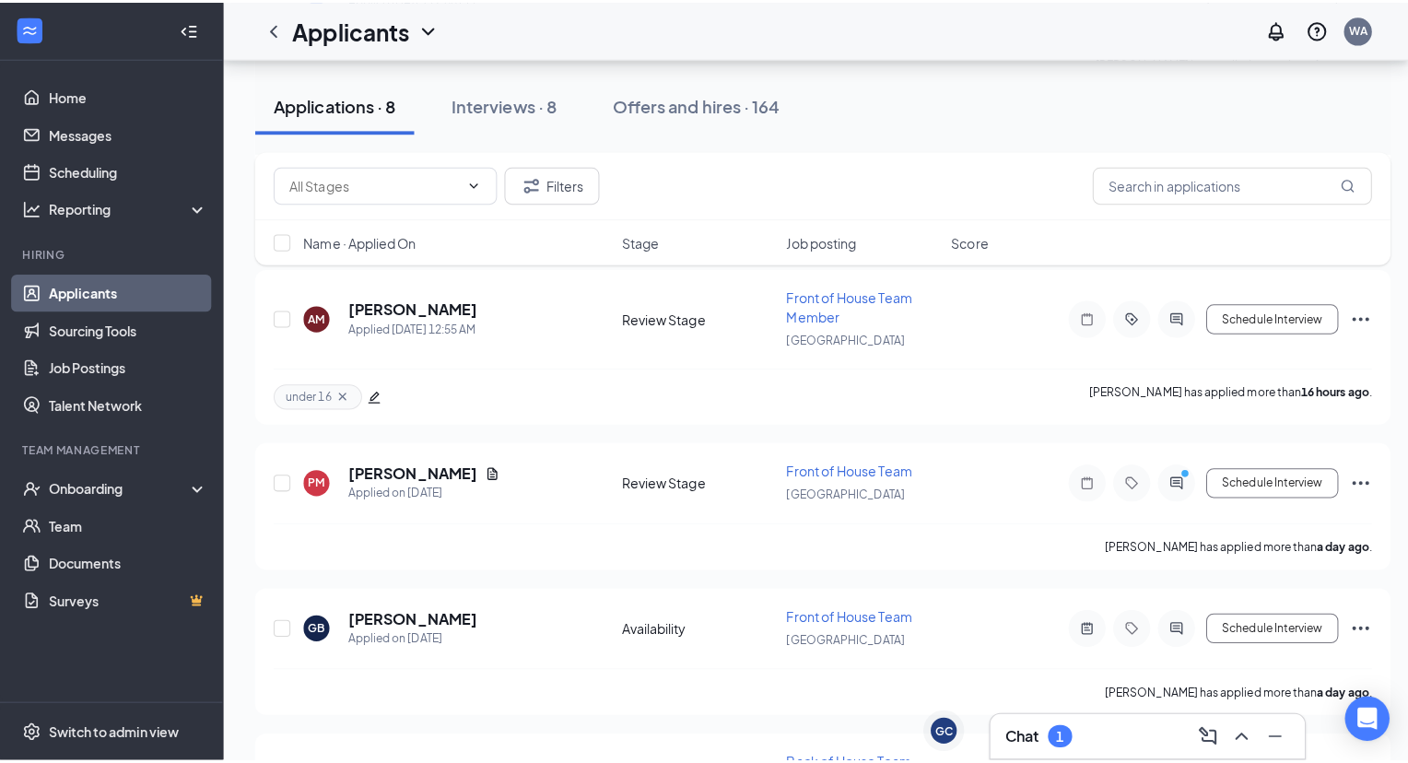
scroll to position [560, 0]
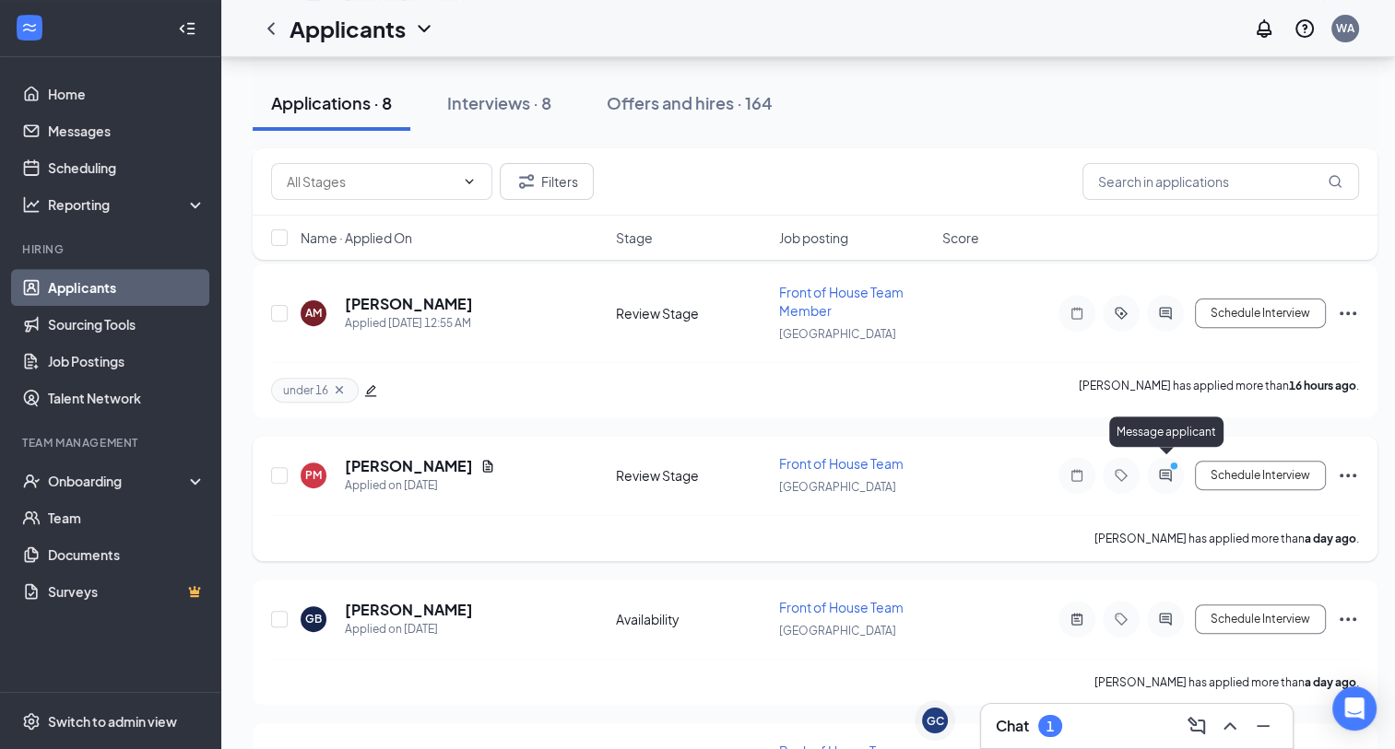
click at [1165, 469] on icon "ActiveChat" at bounding box center [1165, 475] width 22 height 15
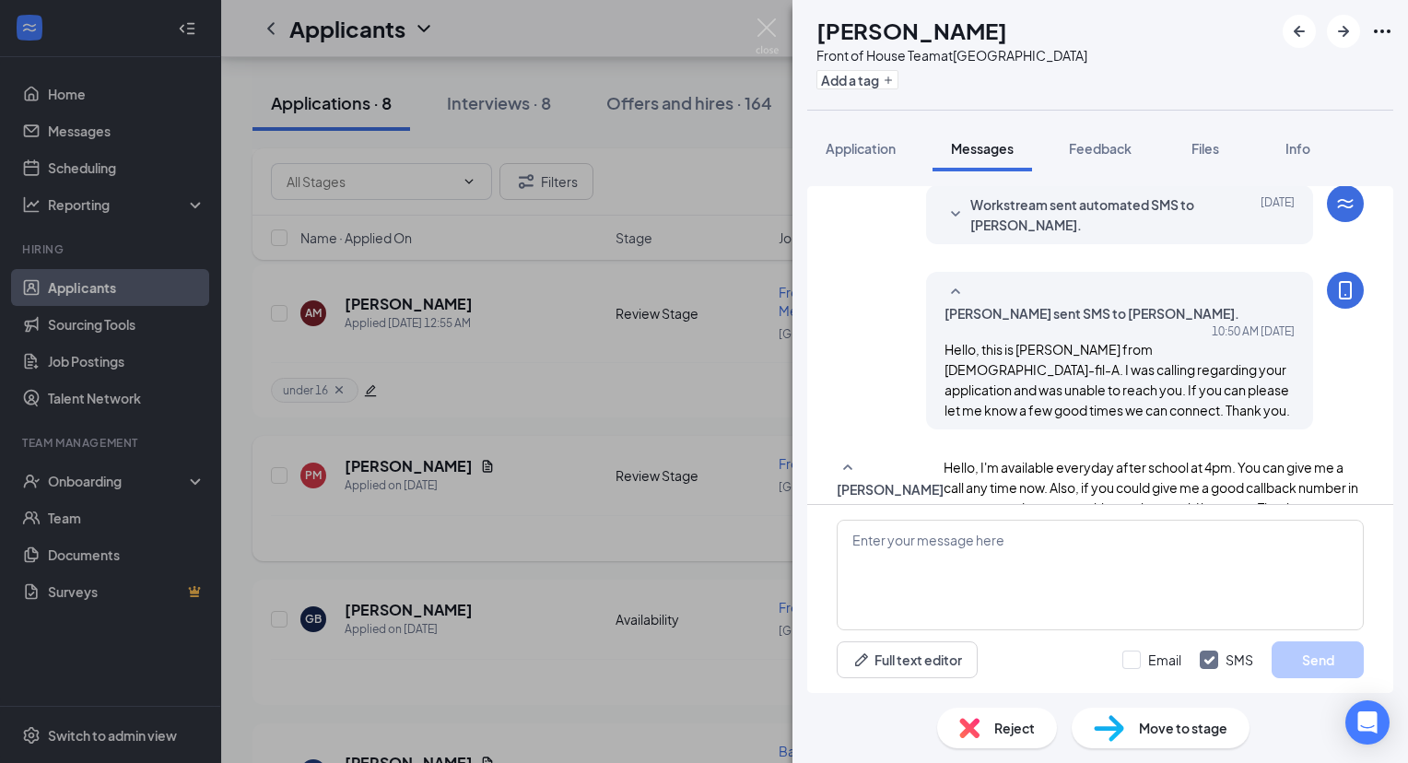
scroll to position [387, 0]
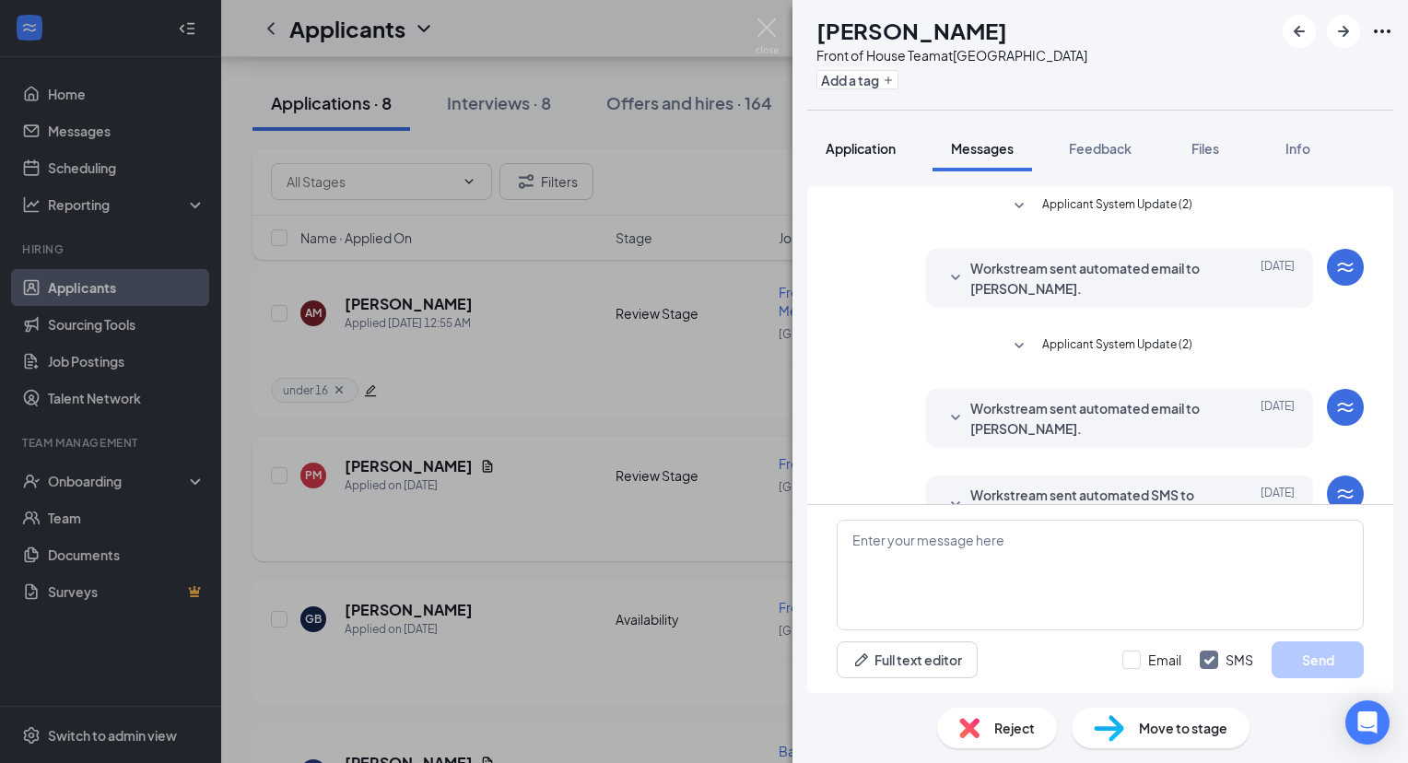
click at [877, 144] on span "Application" at bounding box center [861, 148] width 70 height 17
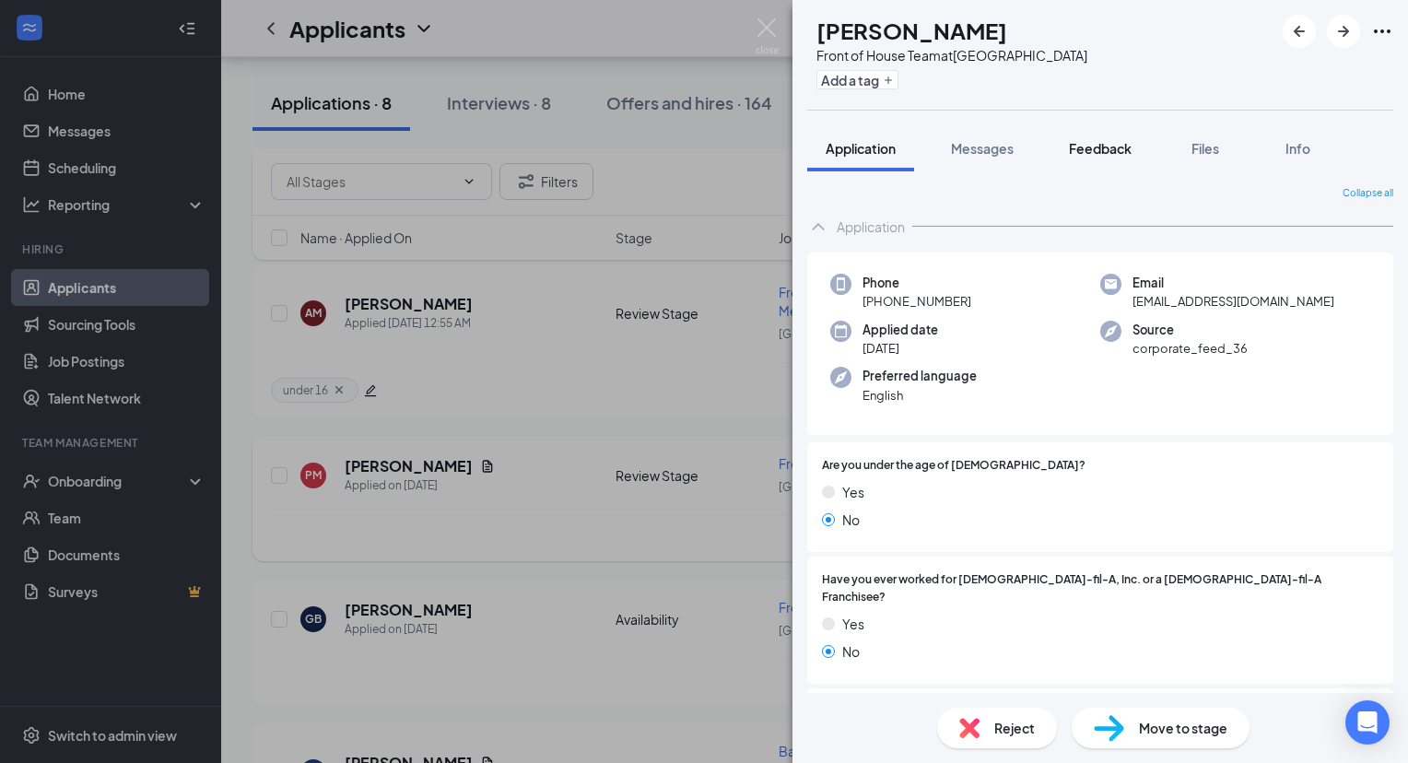
click at [1104, 156] on div "Feedback" at bounding box center [1100, 148] width 63 height 18
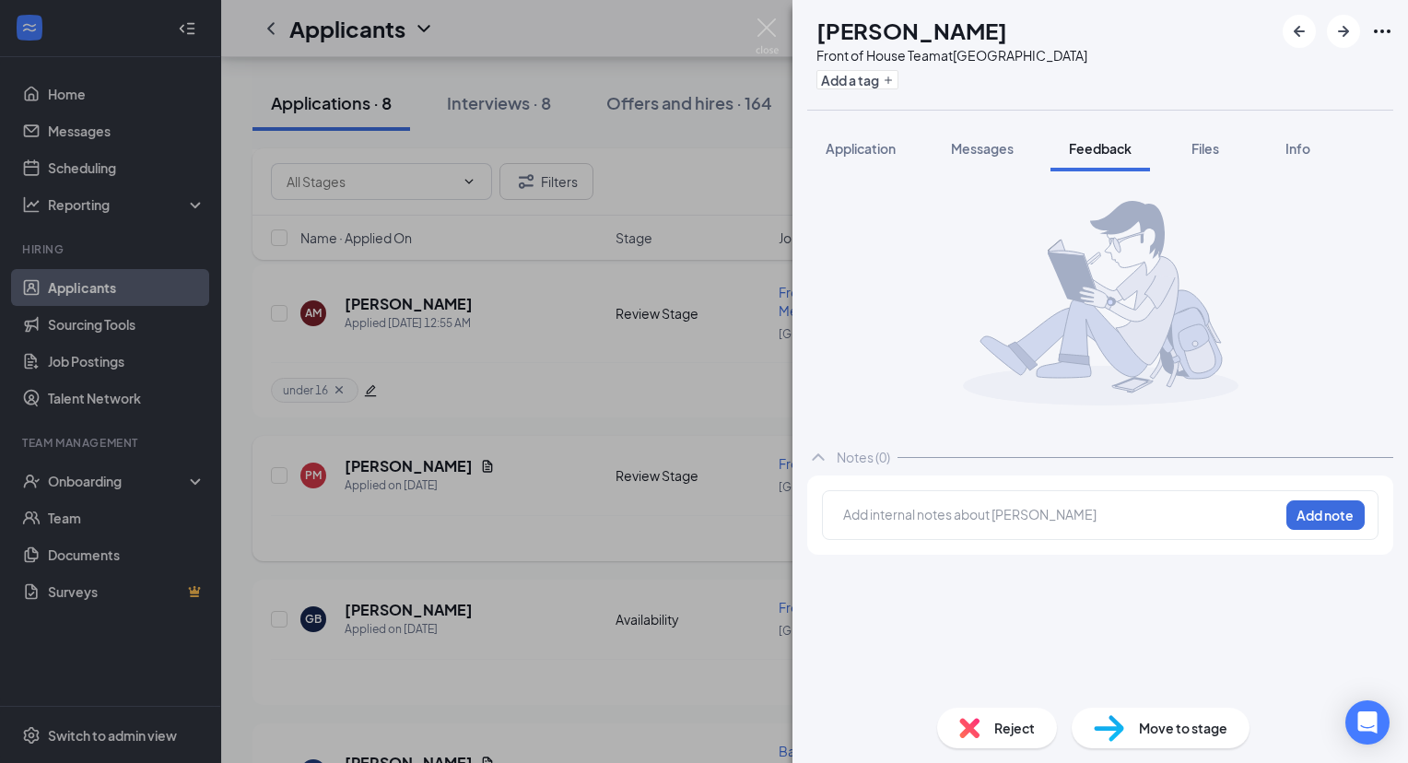
click at [939, 514] on div at bounding box center [1061, 514] width 434 height 19
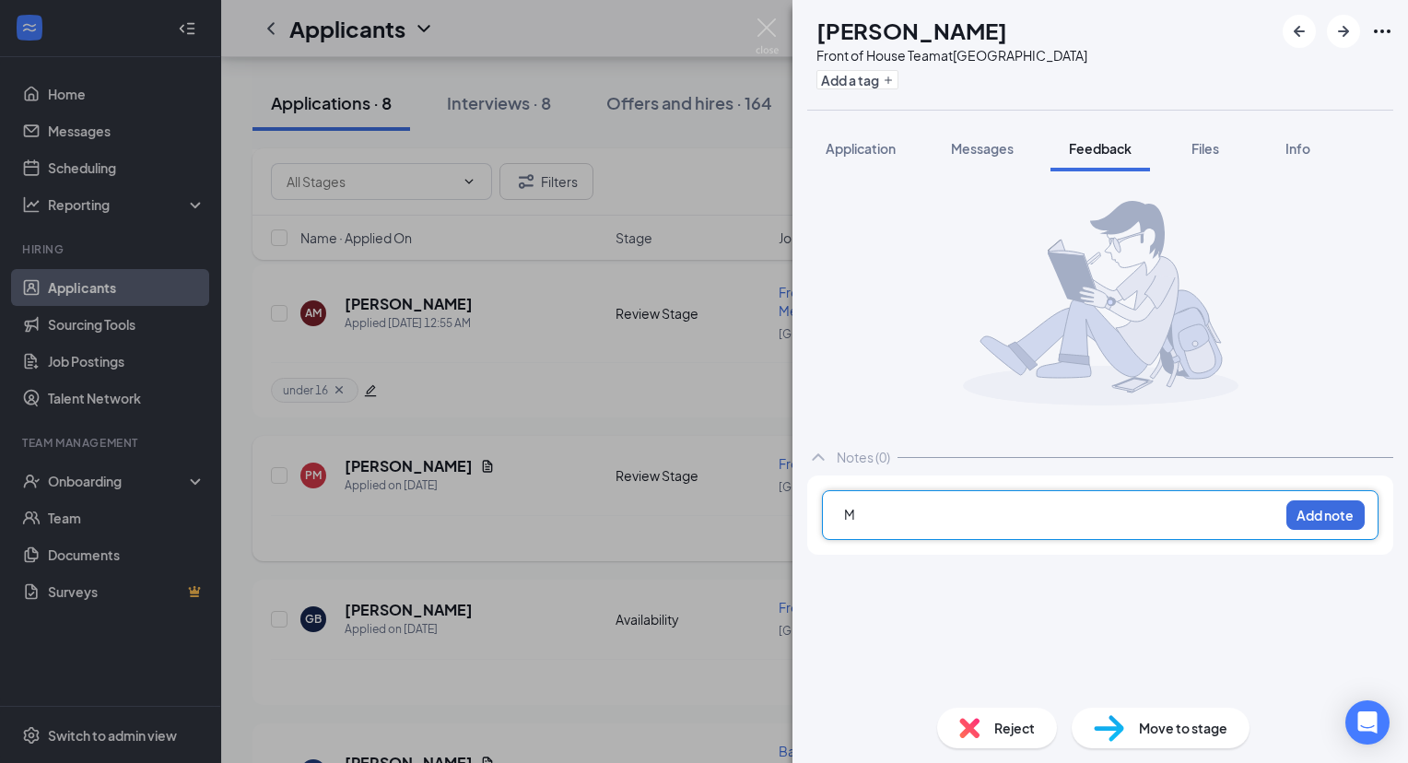
click at [939, 514] on div "M" at bounding box center [1061, 514] width 434 height 19
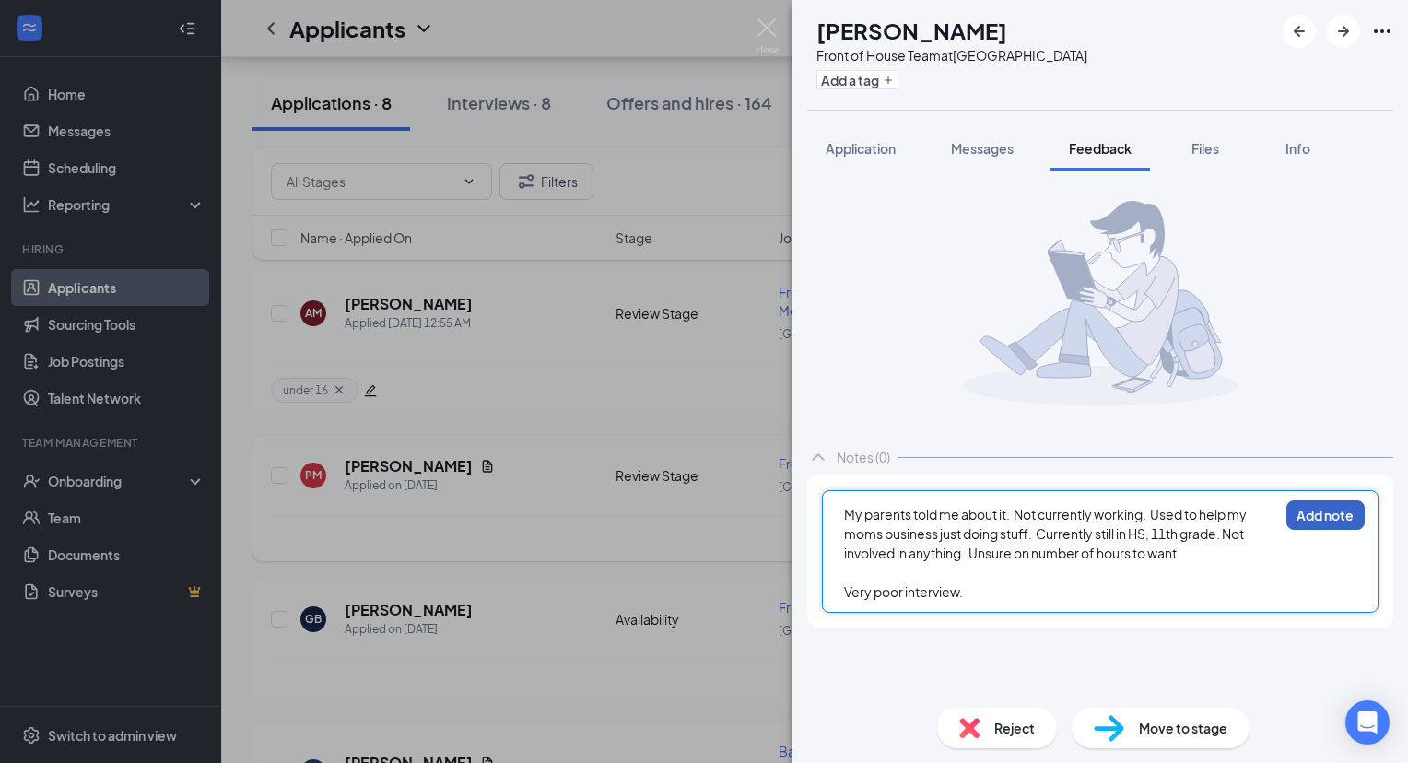
click at [1324, 514] on button "Add note" at bounding box center [1326, 514] width 78 height 29
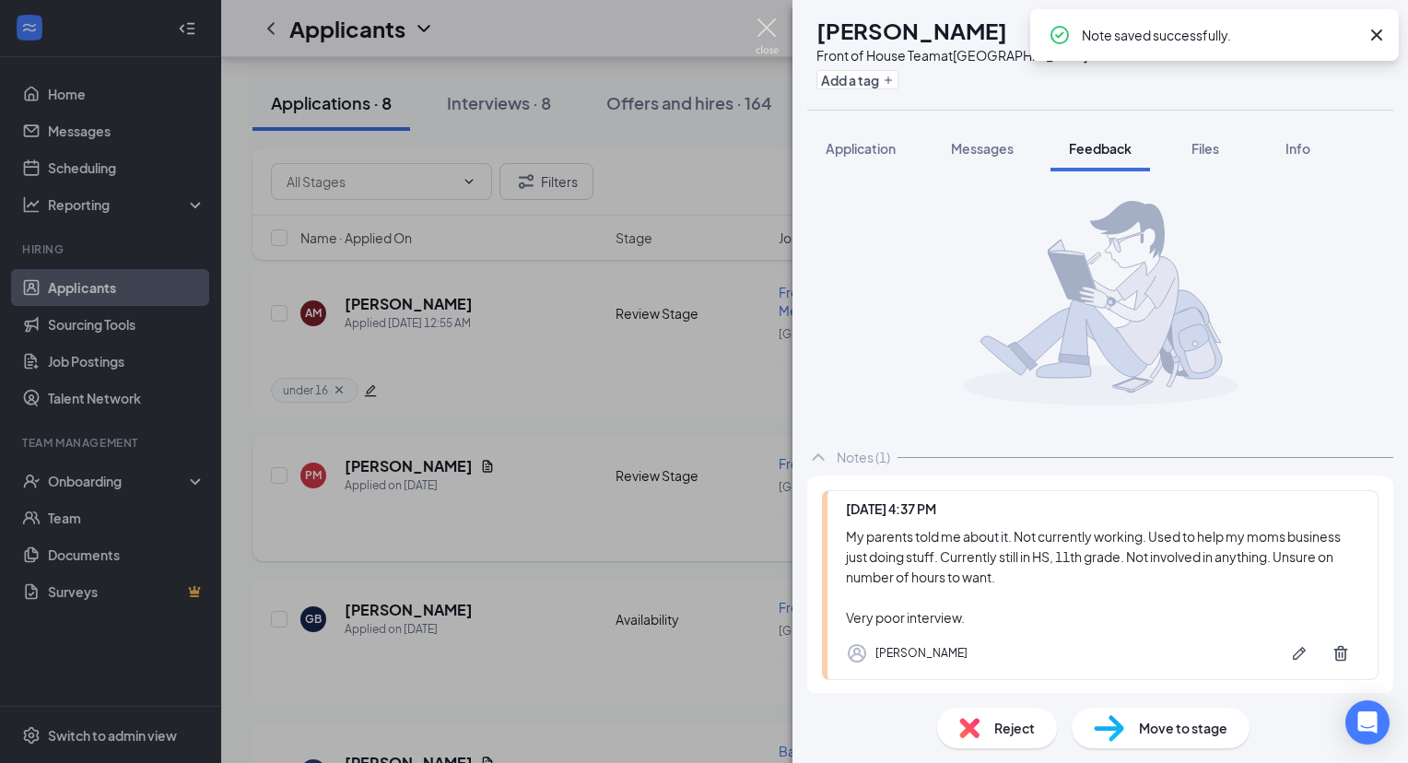
click at [771, 26] on img at bounding box center [767, 36] width 23 height 36
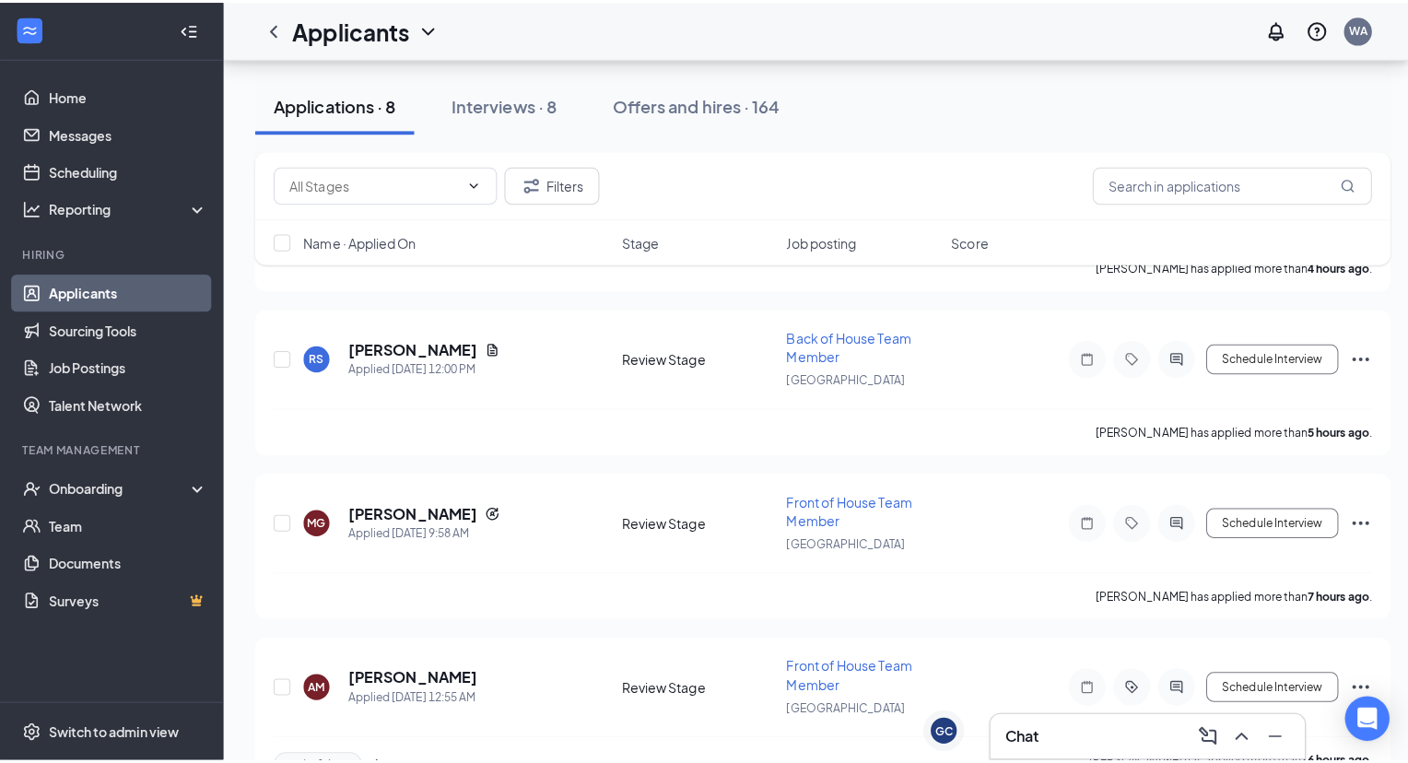
scroll to position [195, 0]
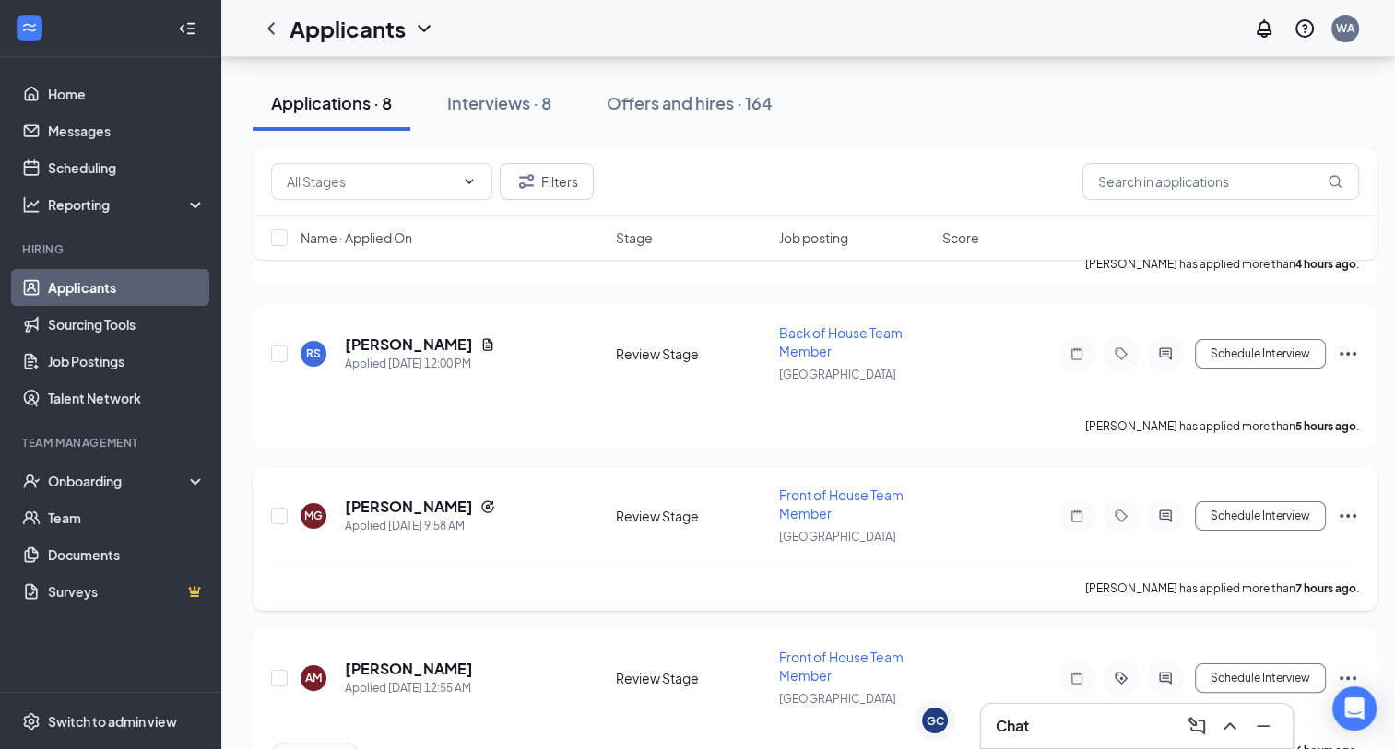
click at [1164, 517] on div at bounding box center [1165, 516] width 37 height 37
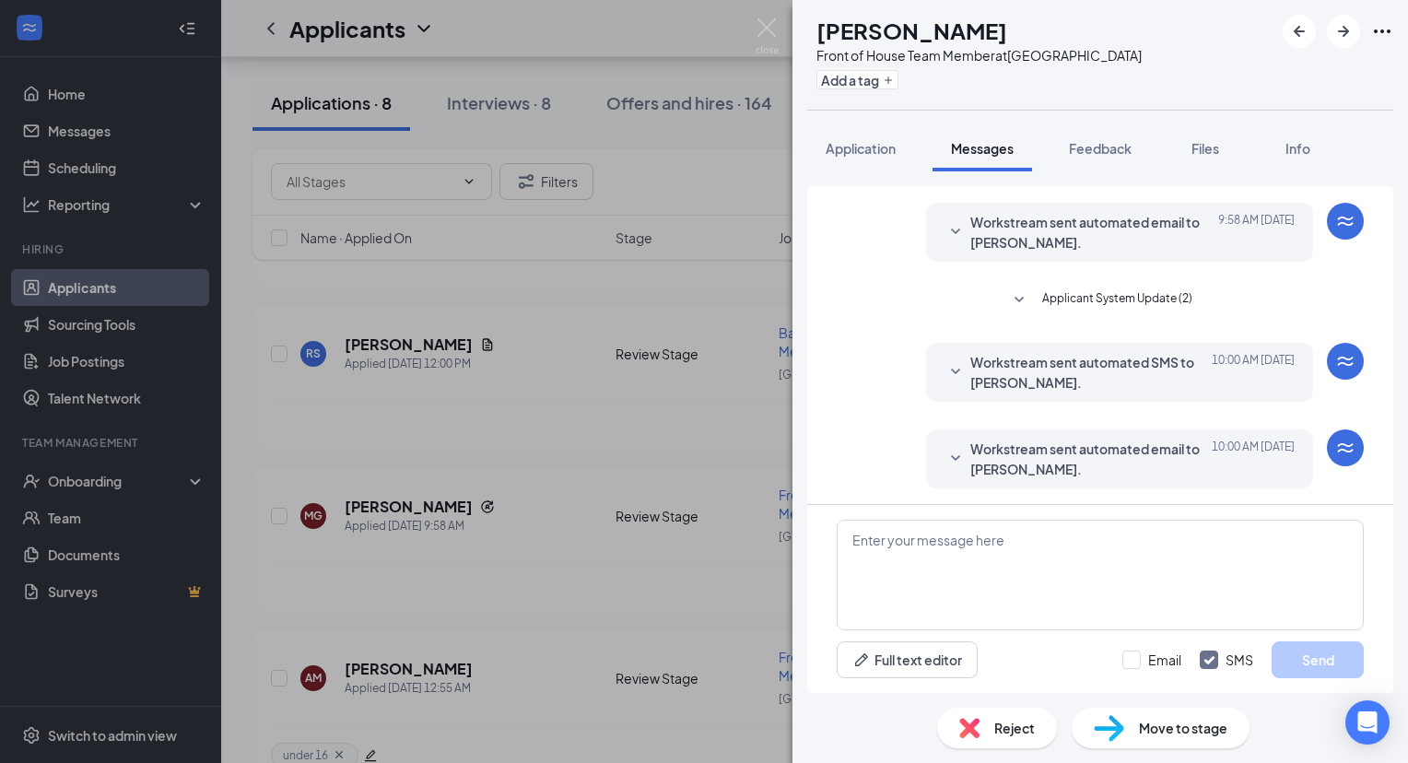
scroll to position [48, 0]
click at [1105, 150] on span "Feedback" at bounding box center [1100, 148] width 63 height 17
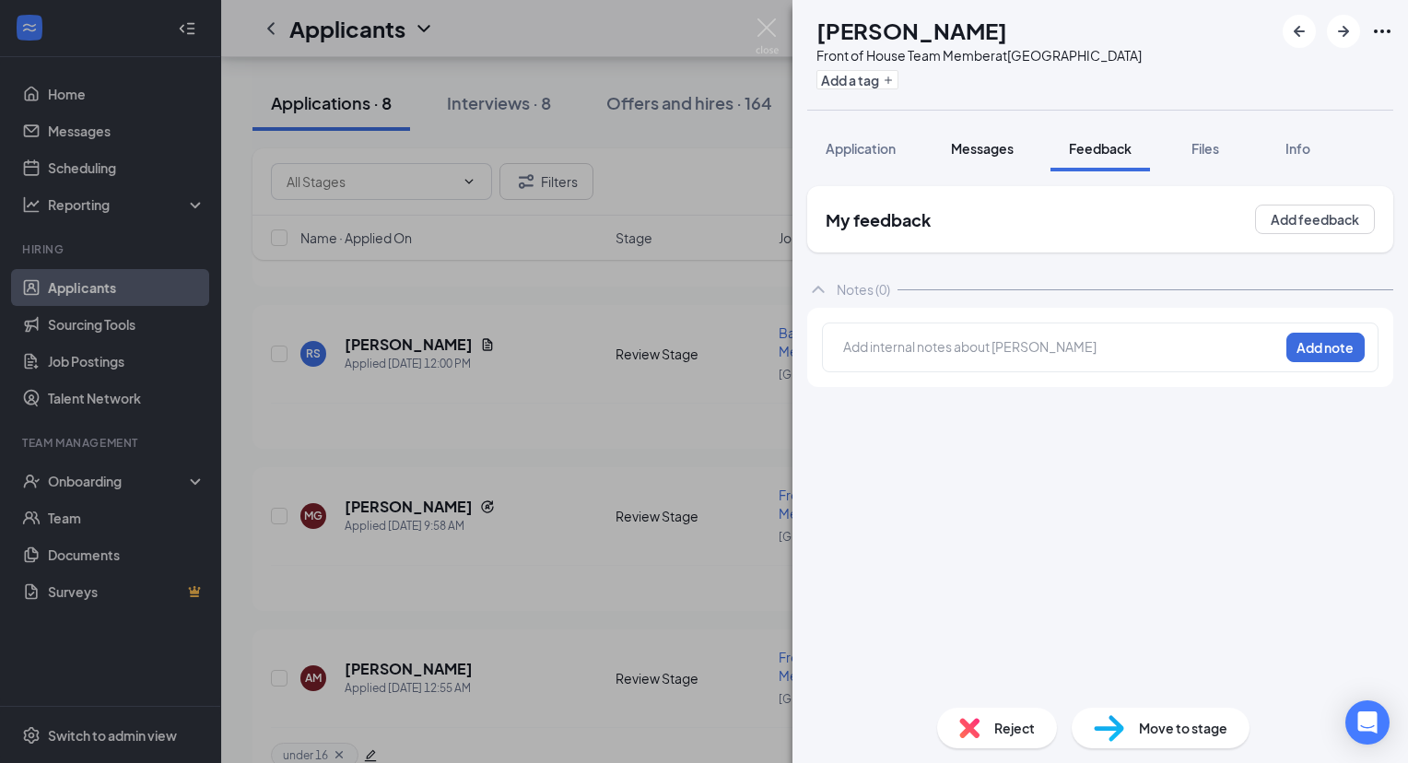
click at [993, 151] on span "Messages" at bounding box center [982, 148] width 63 height 17
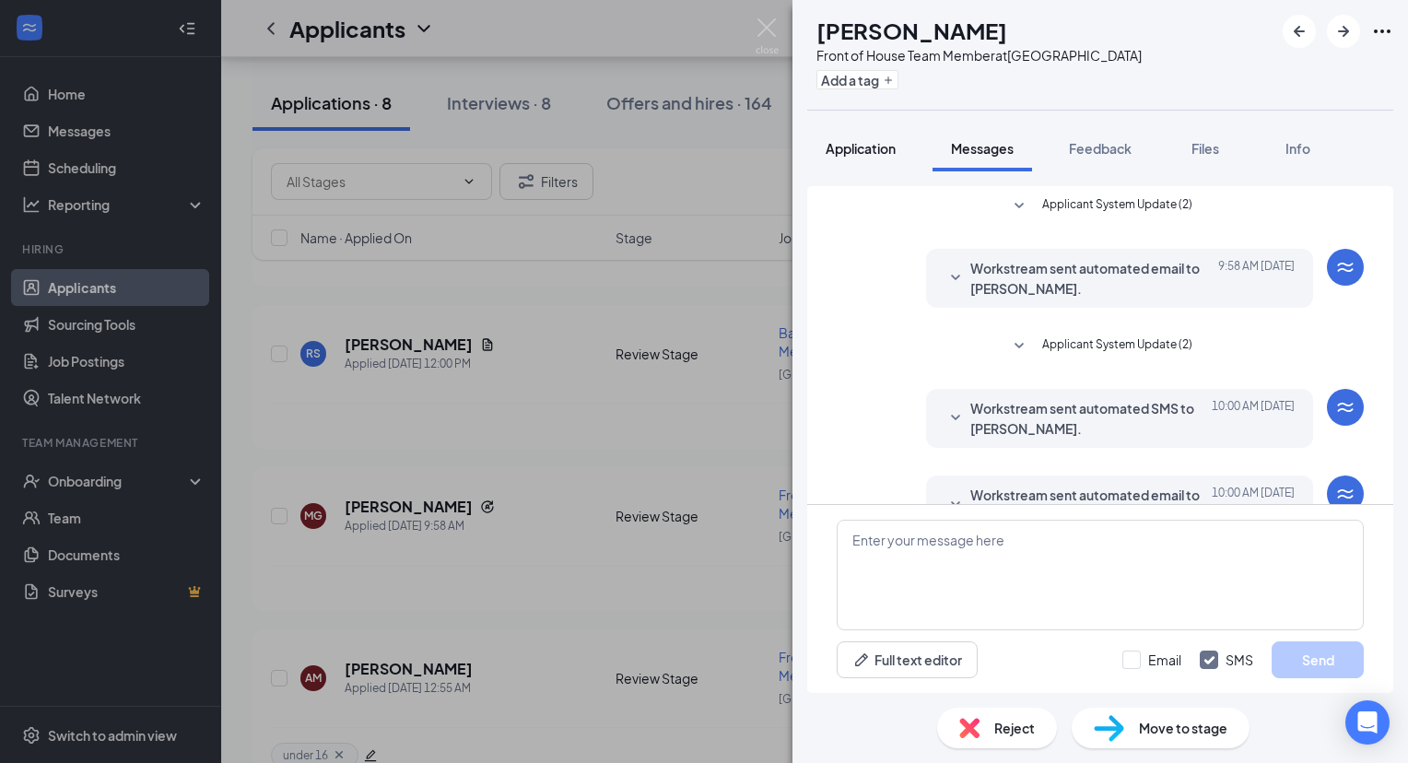
click at [888, 136] on button "Application" at bounding box center [860, 148] width 107 height 46
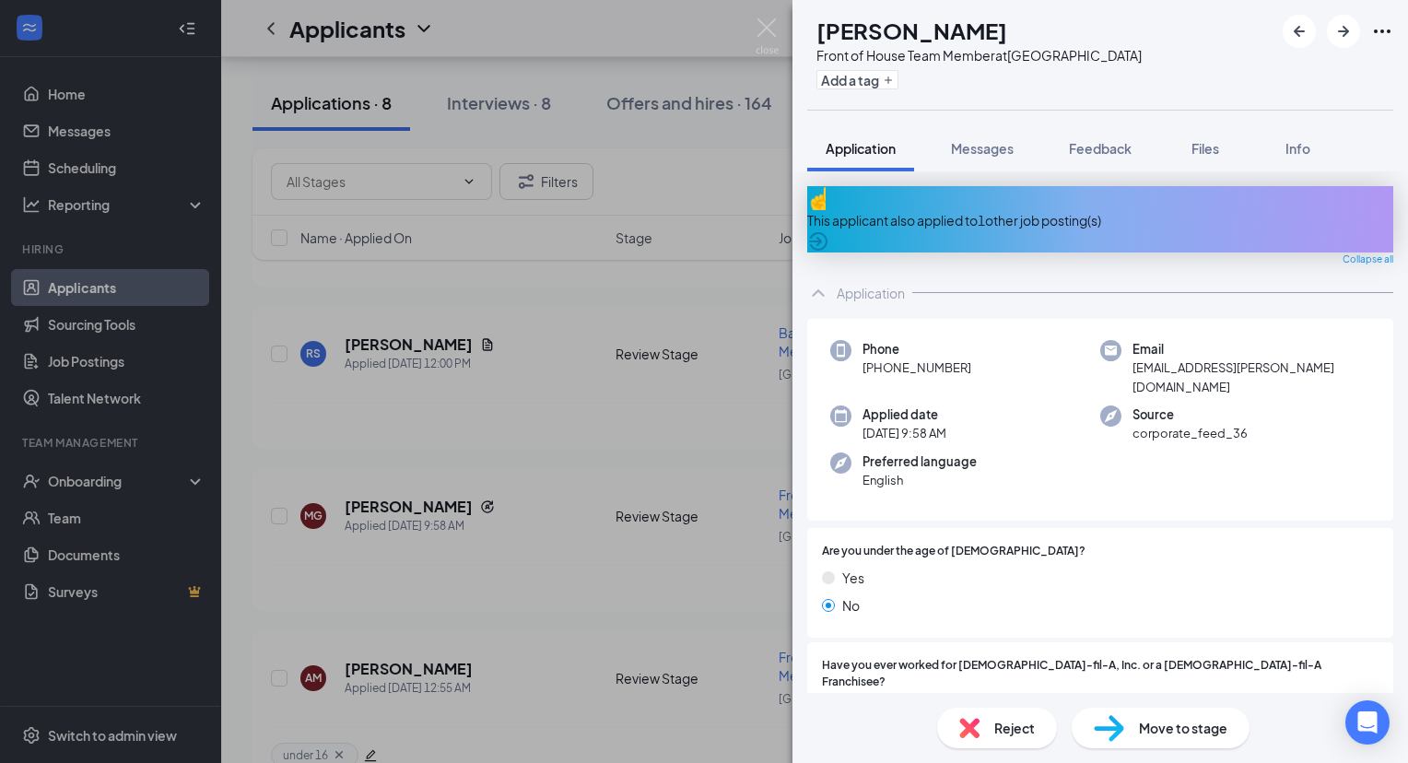
click at [971, 210] on div "This applicant also applied to 1 other job posting(s)" at bounding box center [1100, 220] width 586 height 20
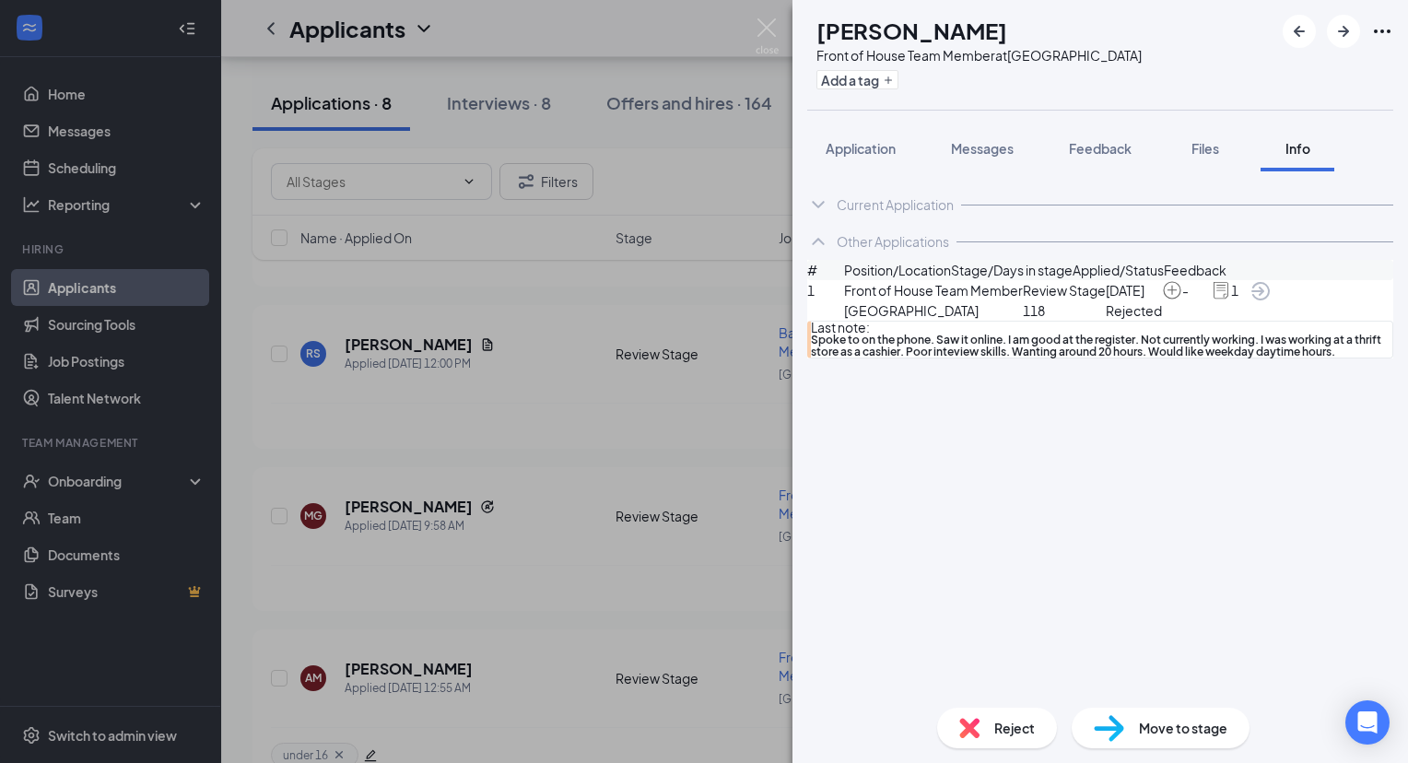
click at [1012, 721] on span "Reject" at bounding box center [1014, 728] width 41 height 20
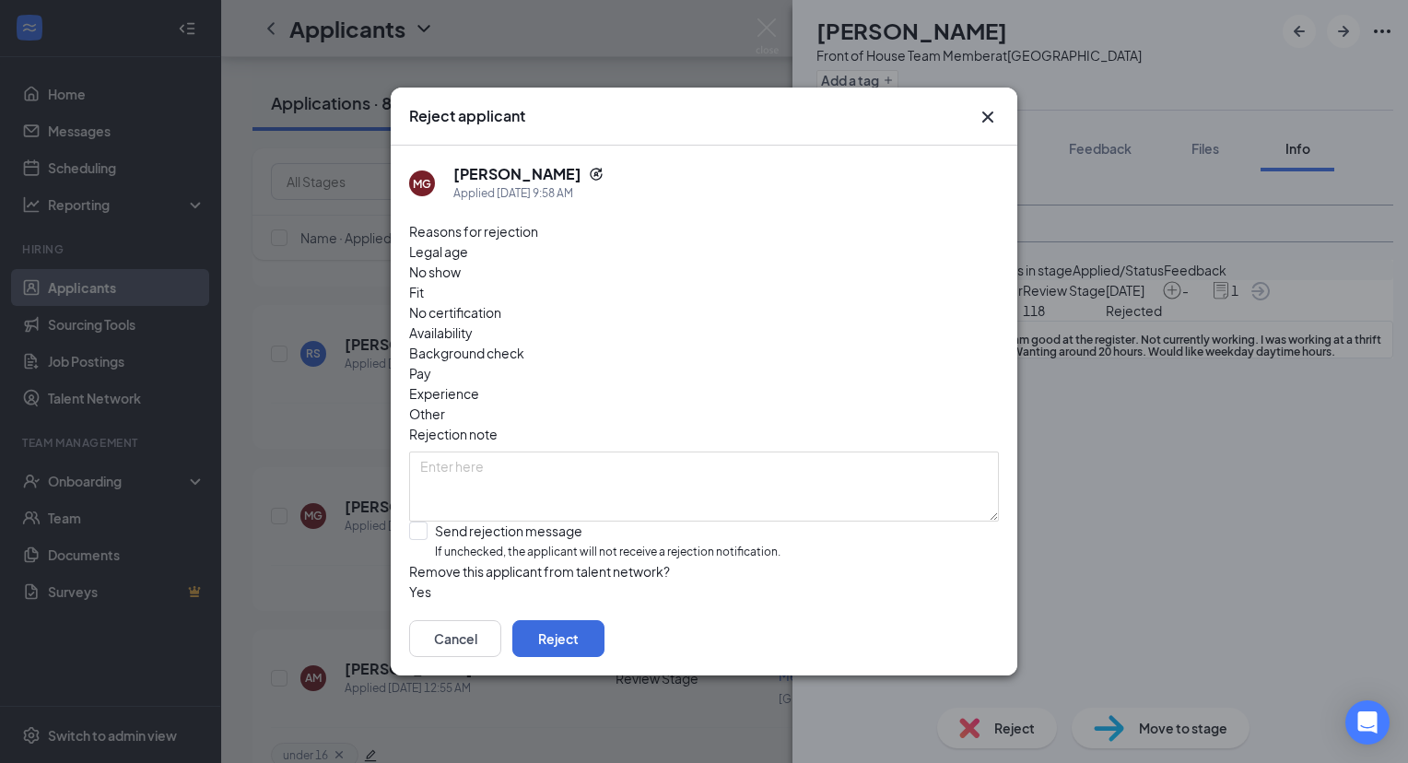
click at [622, 282] on div "Fit" at bounding box center [704, 292] width 590 height 20
click at [417, 522] on input "Send rejection message If unchecked, the applicant will not receive a rejection…" at bounding box center [594, 542] width 371 height 40
checkbox input "true"
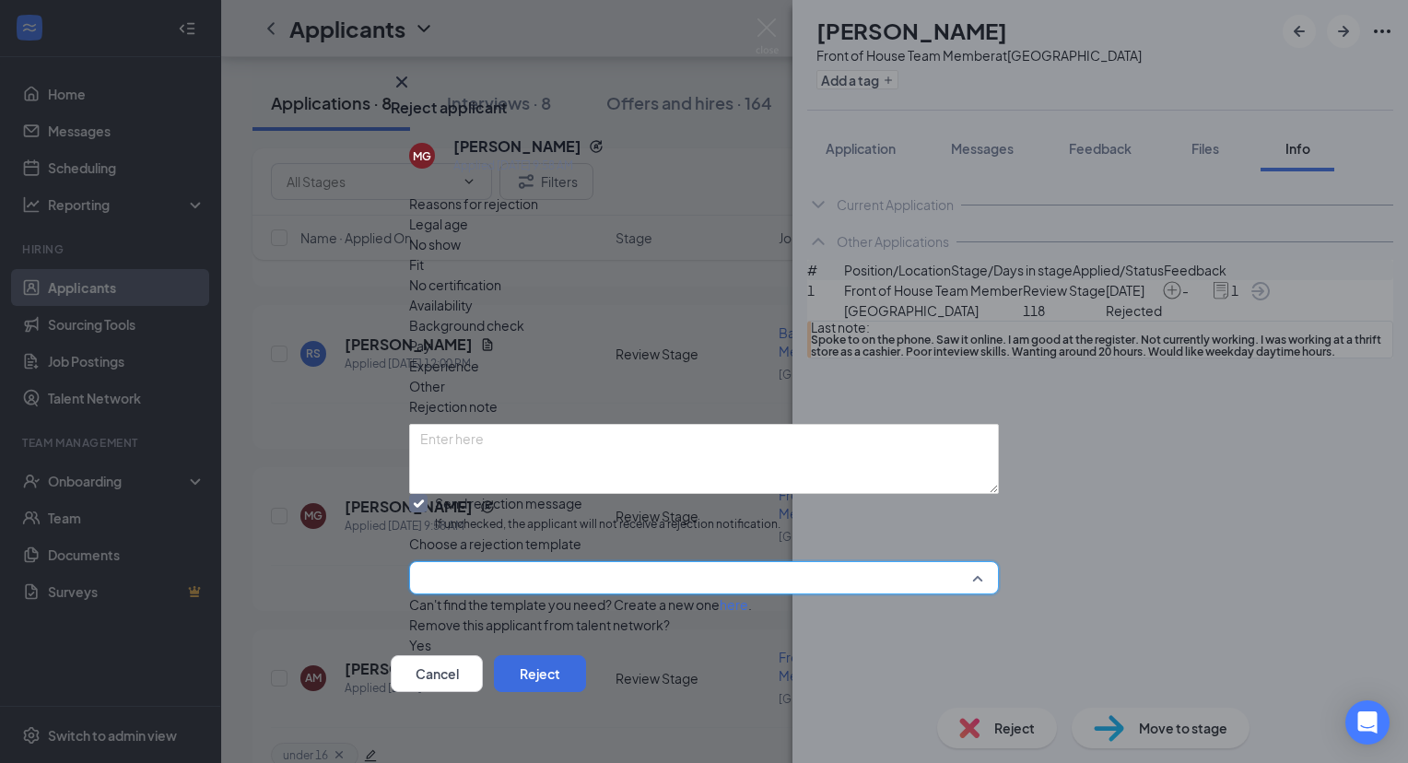
click at [544, 562] on input "search" at bounding box center [697, 577] width 555 height 31
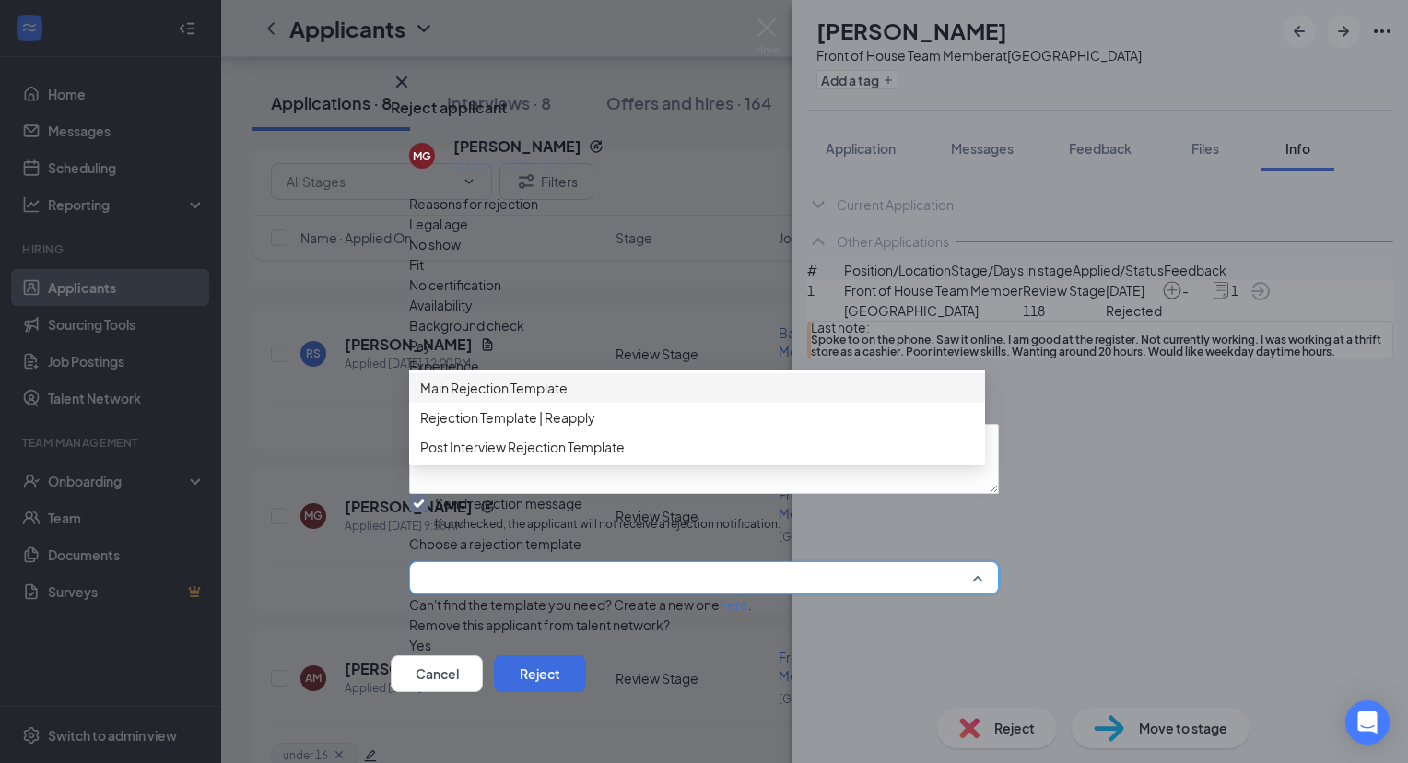
click at [562, 398] on span "Main Rejection Template" at bounding box center [493, 388] width 147 height 20
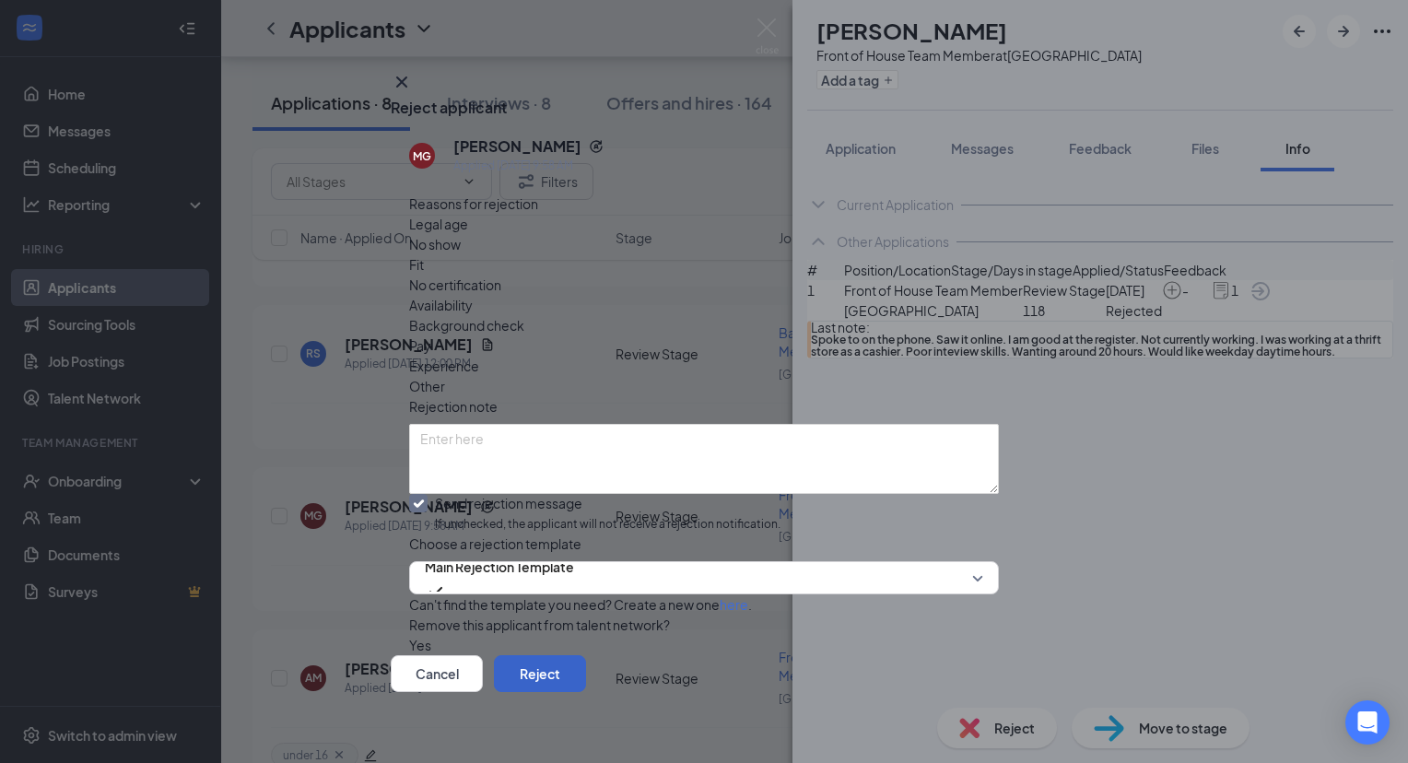
click at [586, 660] on button "Reject" at bounding box center [540, 673] width 92 height 37
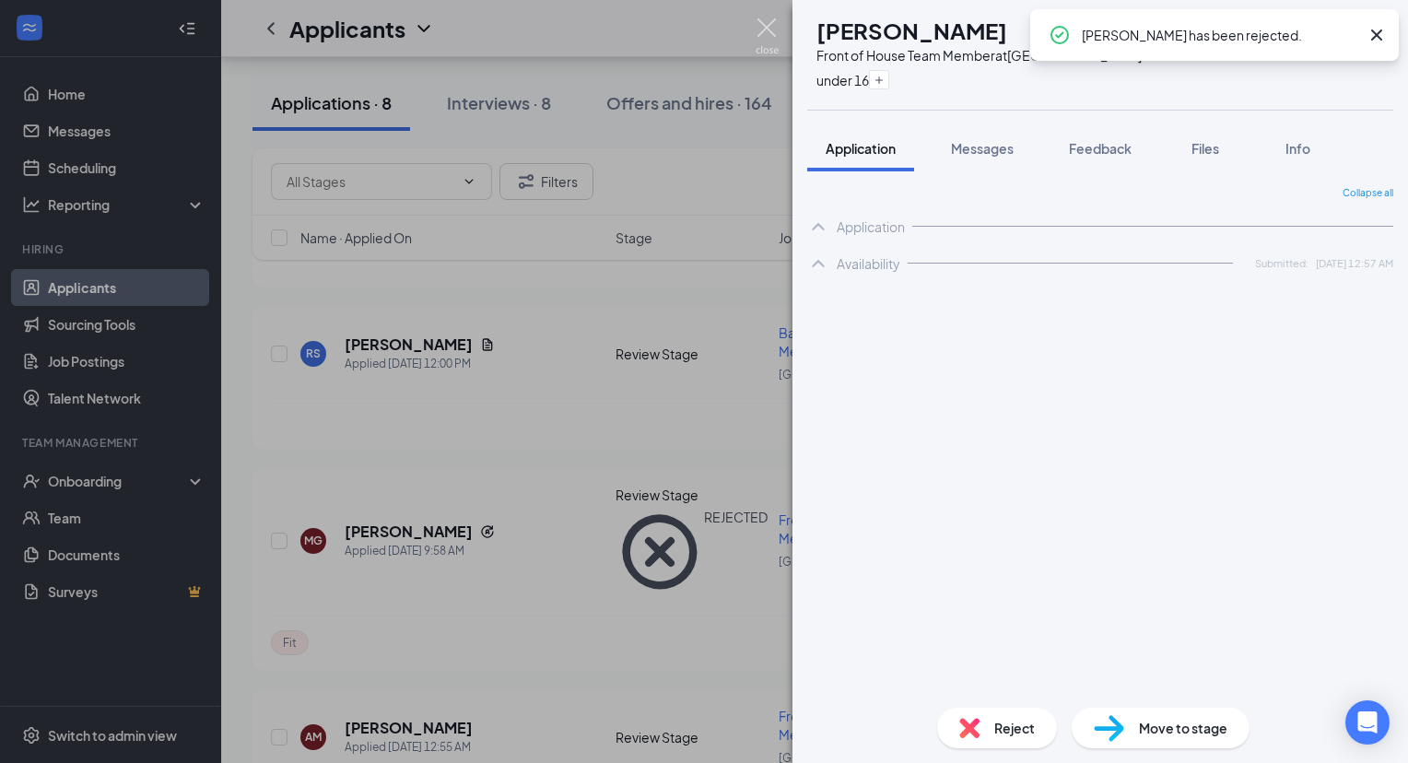
click at [760, 30] on img at bounding box center [767, 36] width 23 height 36
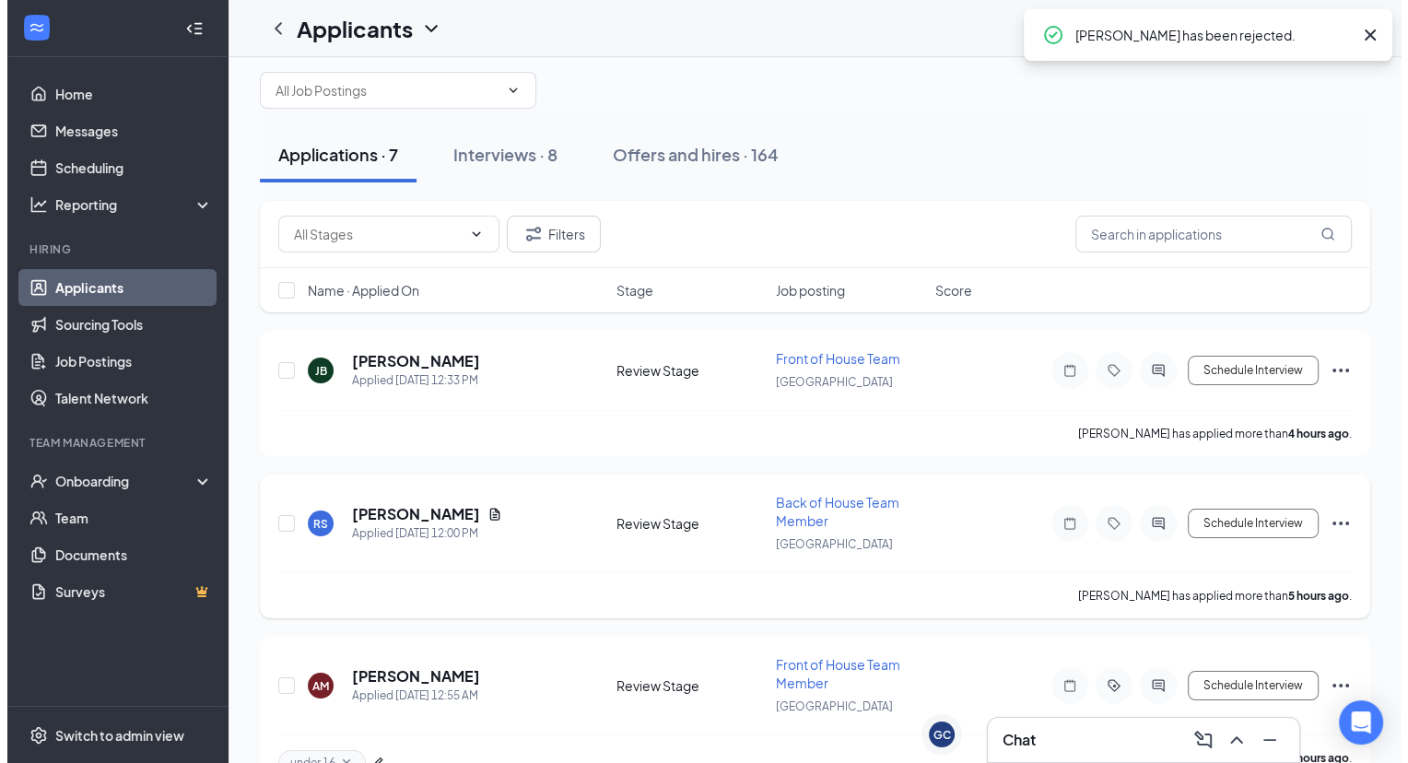
scroll to position [24, 0]
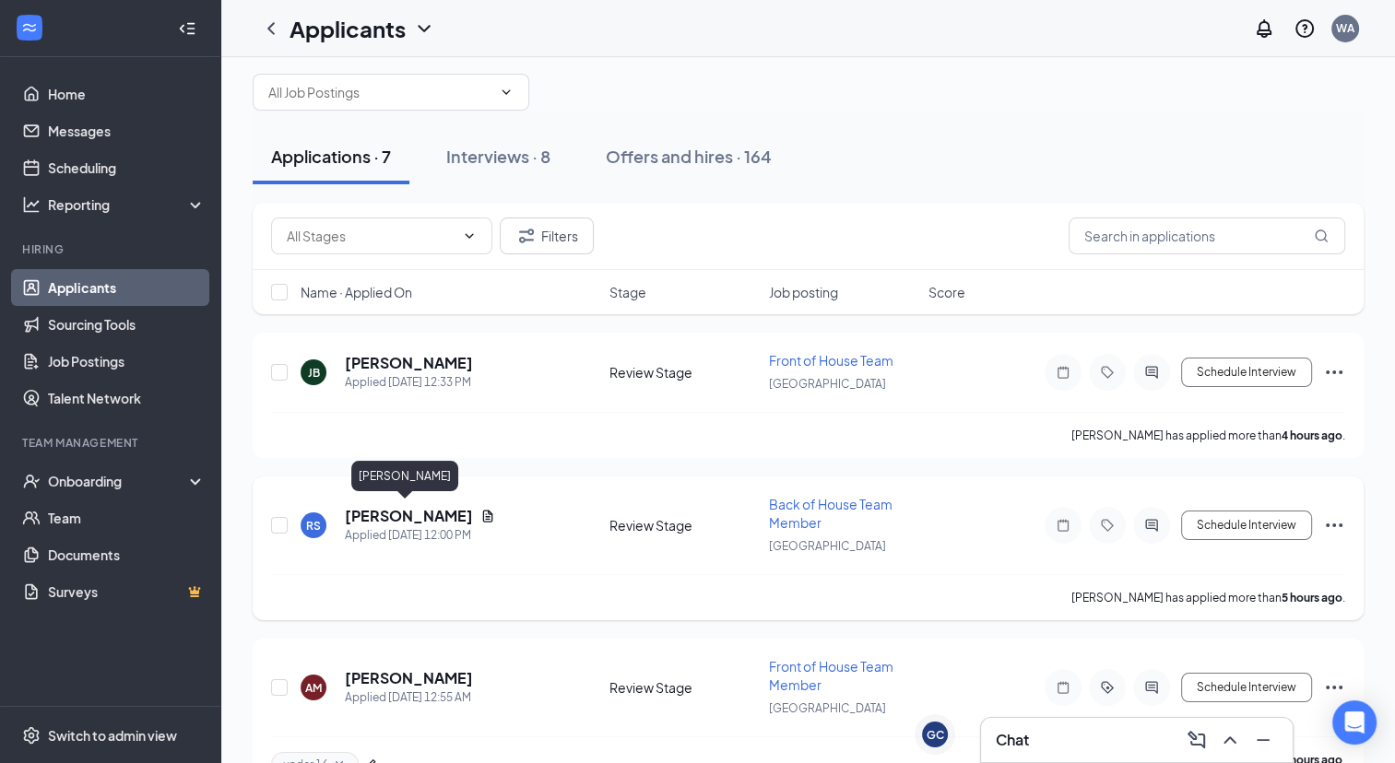
click at [427, 513] on h5 "[PERSON_NAME]" at bounding box center [409, 516] width 128 height 20
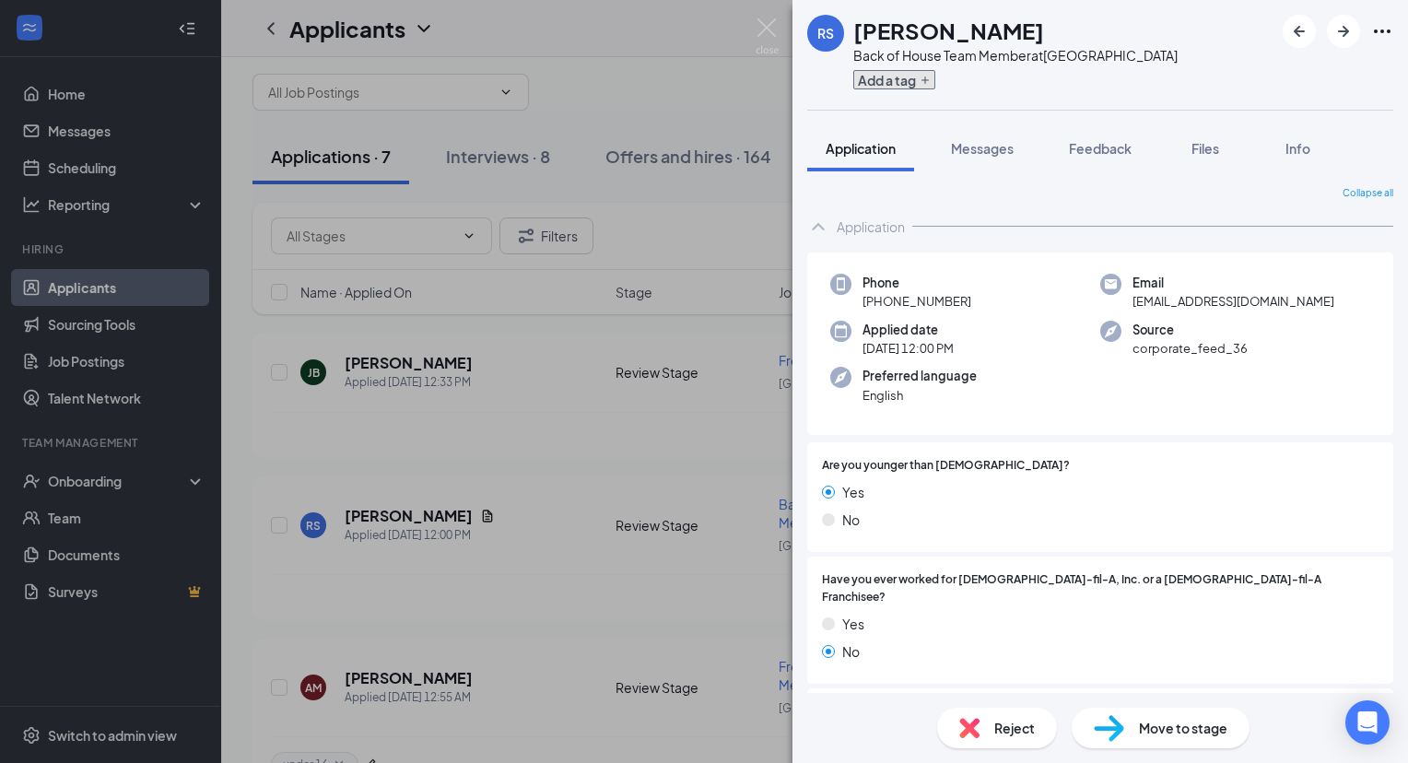
click at [907, 76] on button "Add a tag" at bounding box center [894, 79] width 82 height 19
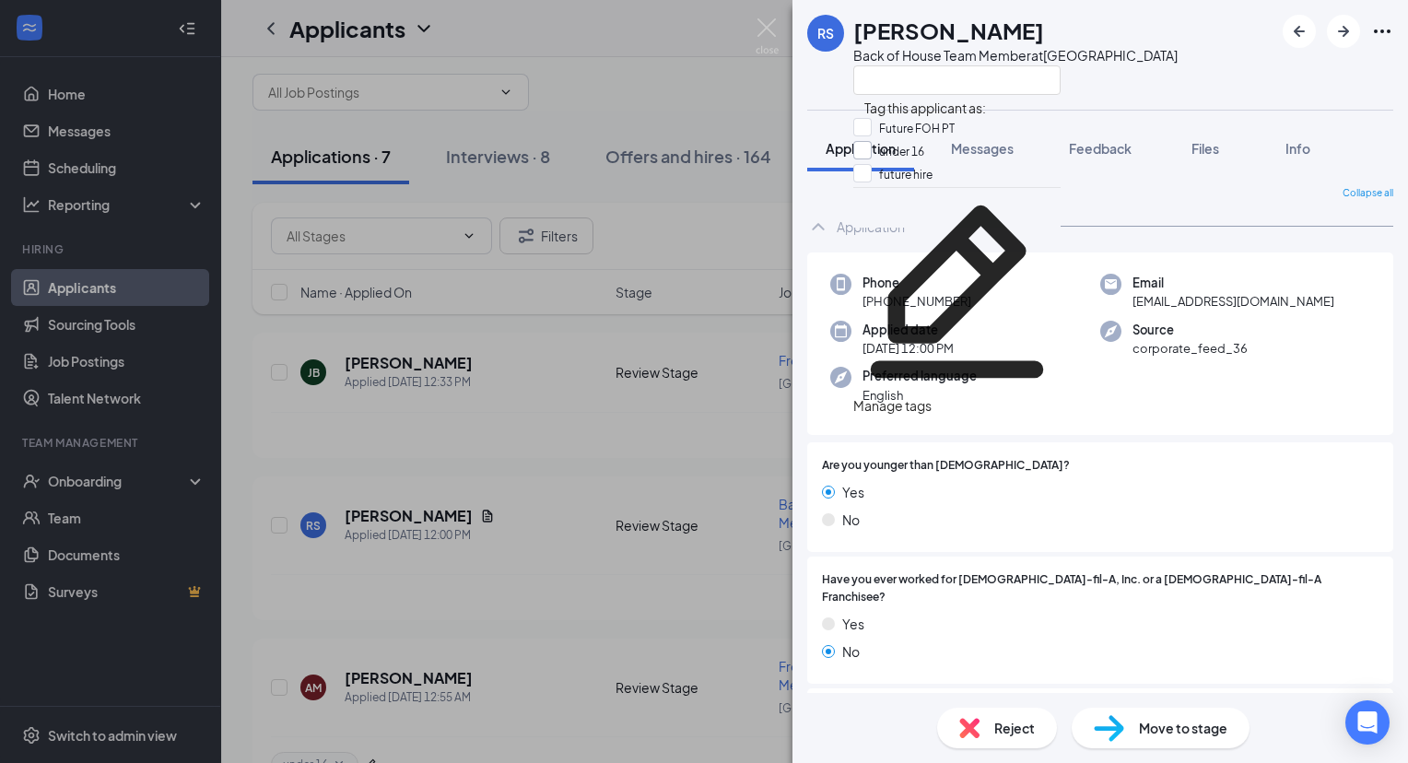
click at [922, 151] on input "under 16" at bounding box center [888, 151] width 71 height 20
checkbox input "true"
click at [806, 68] on div "RS [PERSON_NAME] Back of House Team Member at [GEOGRAPHIC_DATA]" at bounding box center [1101, 55] width 616 height 110
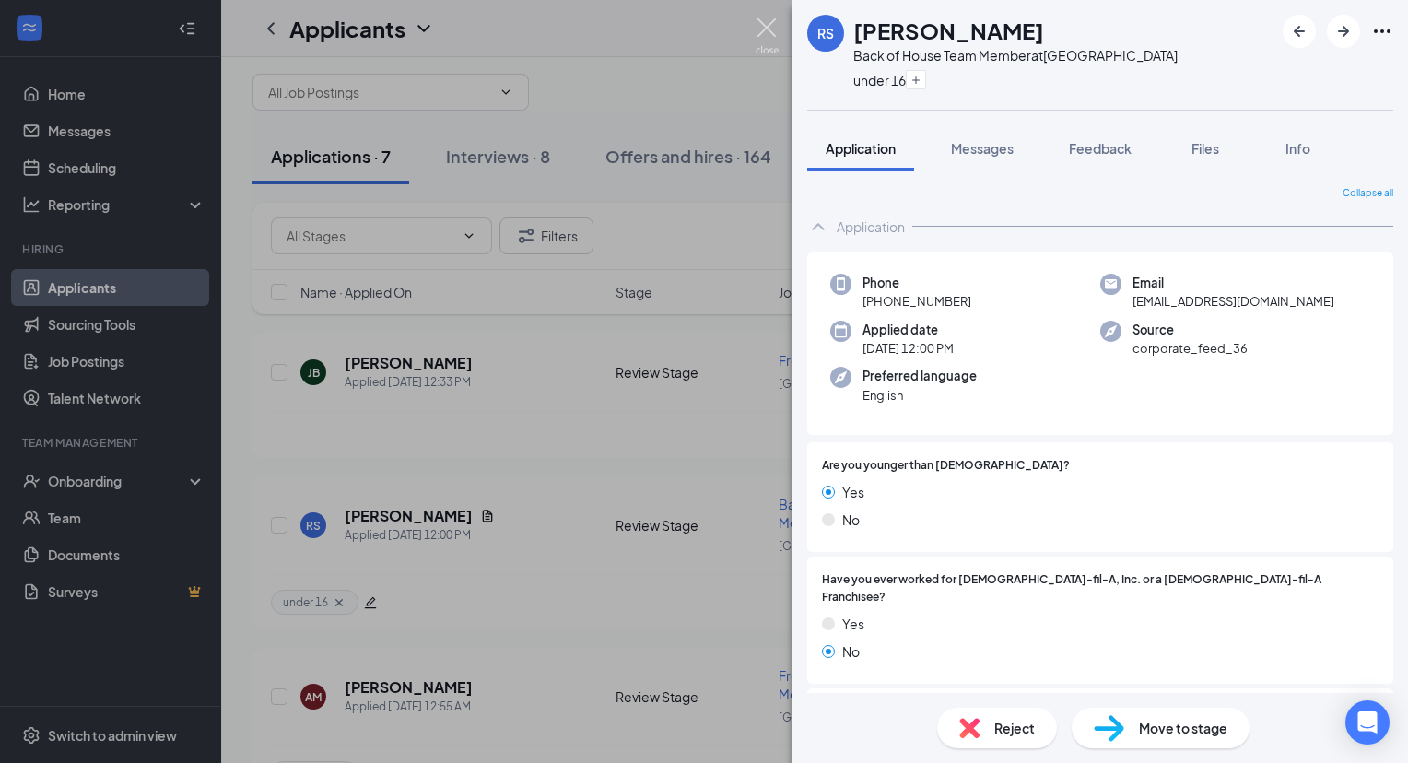
click at [769, 25] on img at bounding box center [767, 36] width 23 height 36
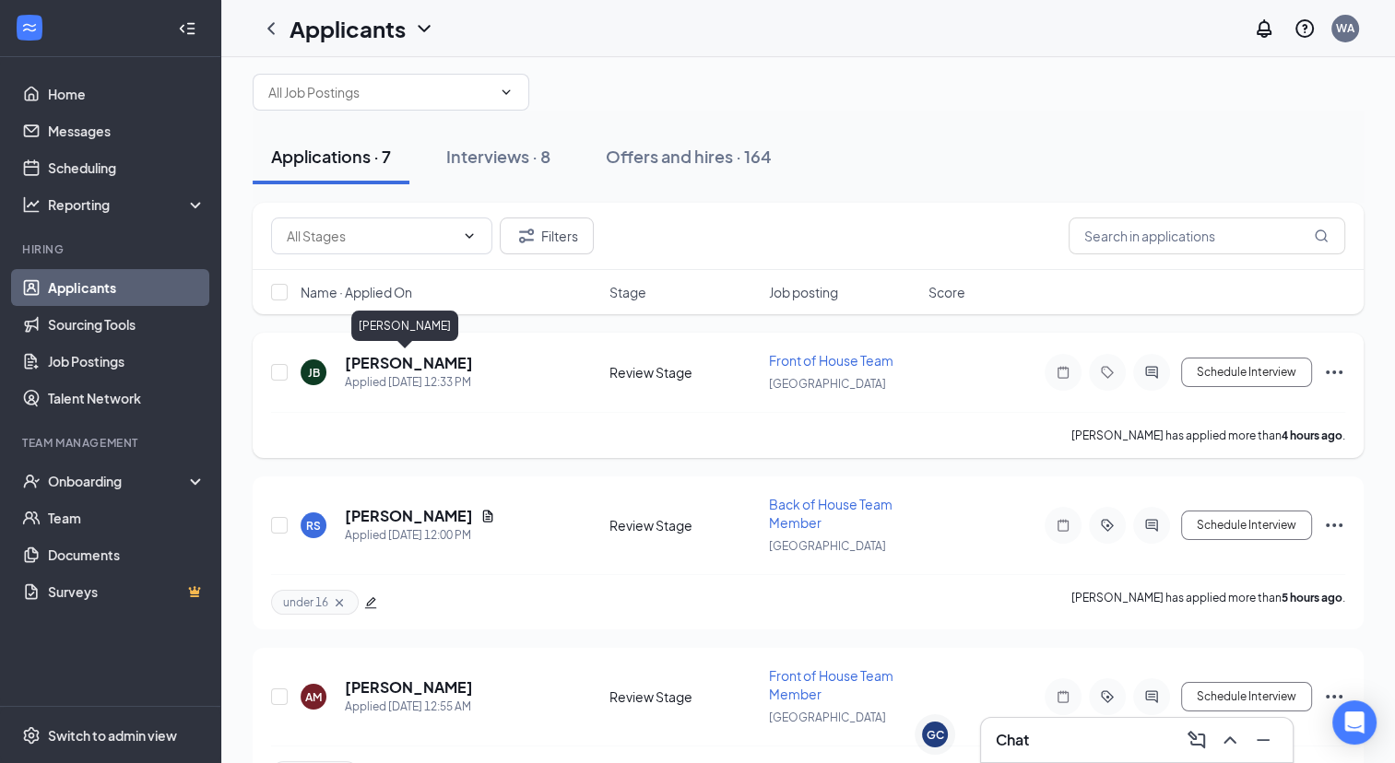
click at [426, 357] on h5 "[PERSON_NAME]" at bounding box center [409, 363] width 128 height 20
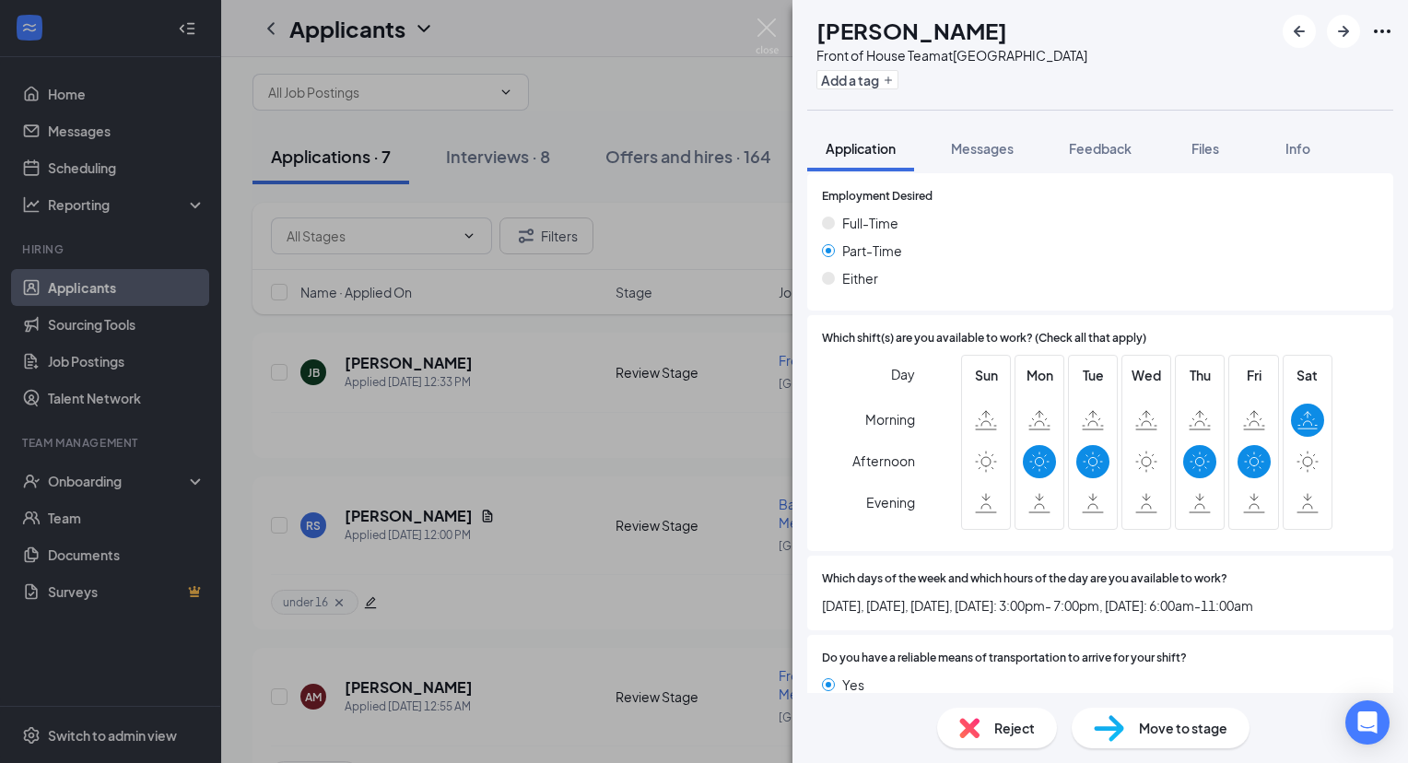
scroll to position [1423, 0]
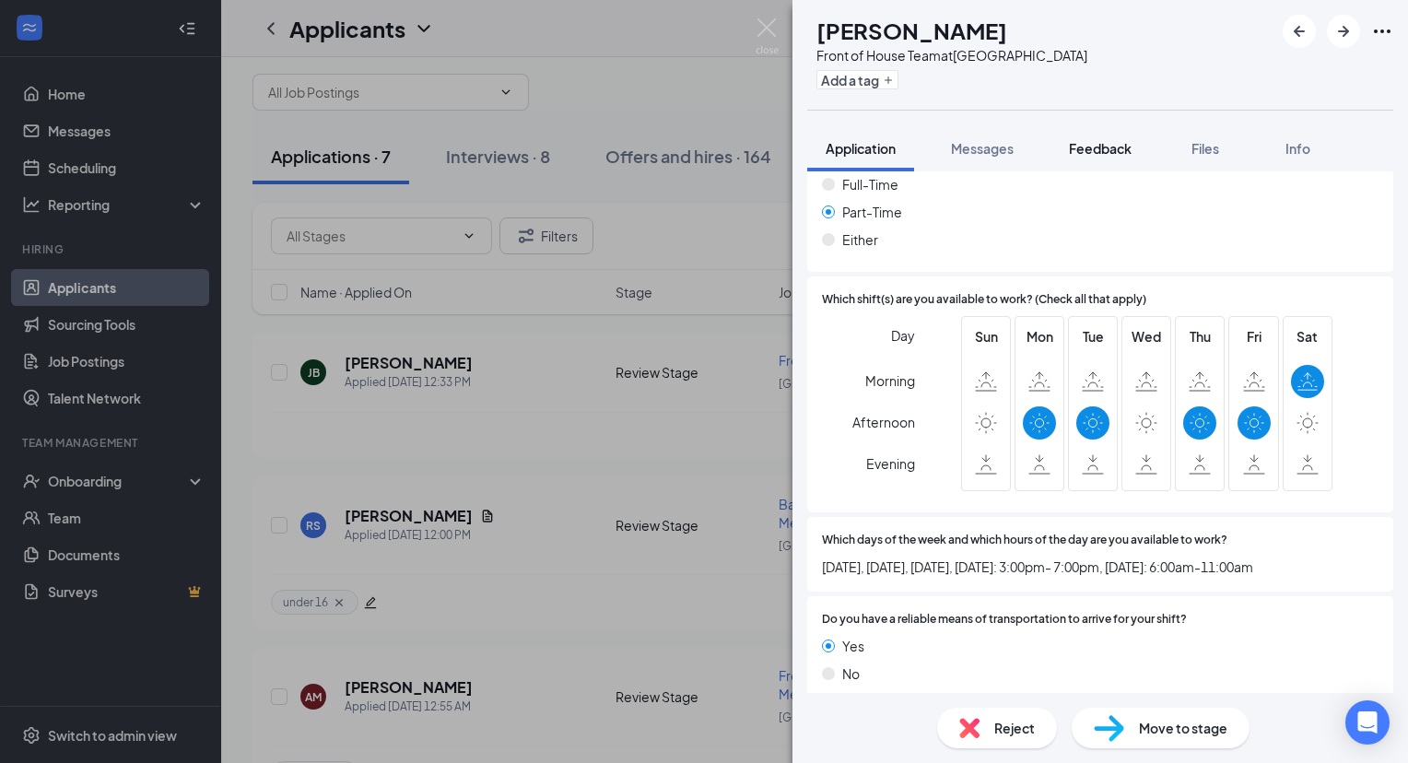
click at [1102, 144] on span "Feedback" at bounding box center [1100, 148] width 63 height 17
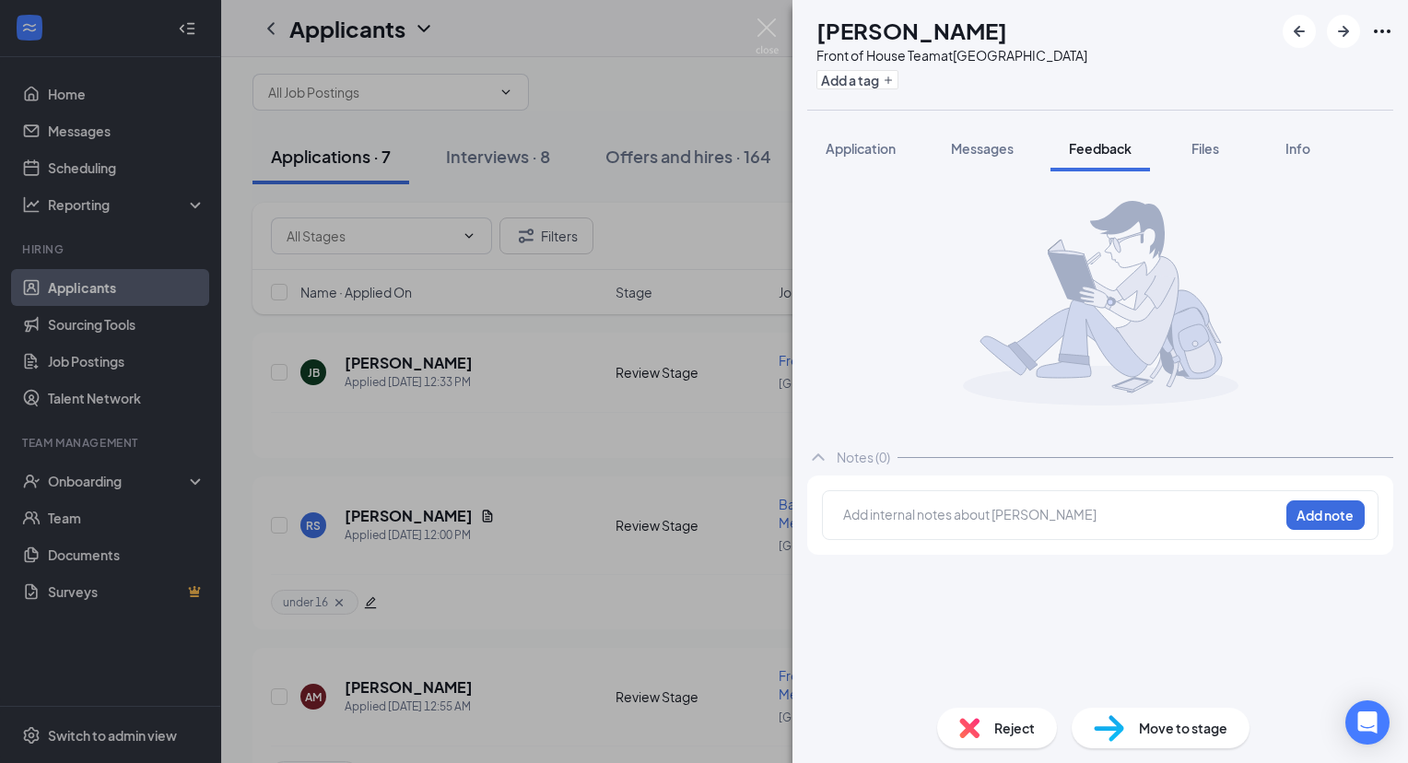
click at [951, 504] on div at bounding box center [1061, 517] width 436 height 26
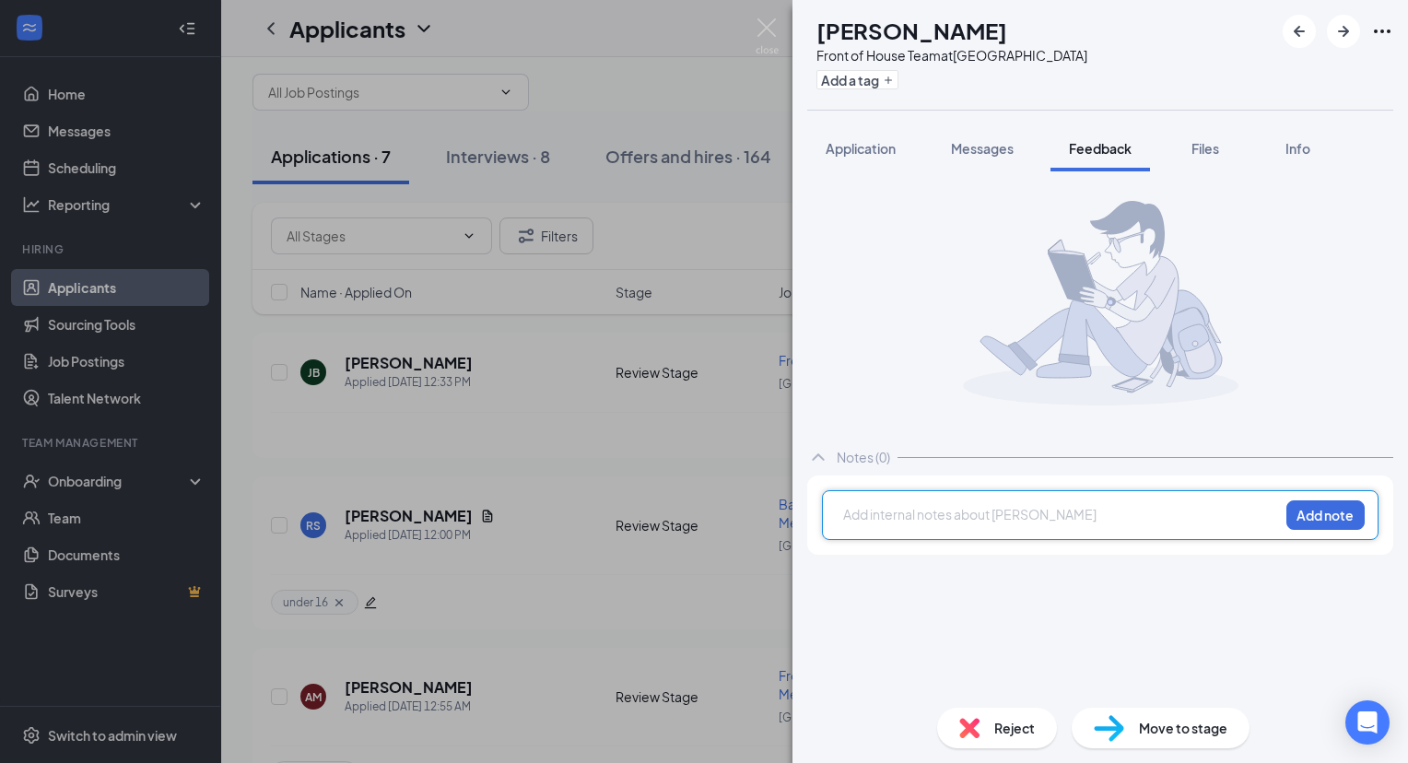
click at [944, 509] on div at bounding box center [1061, 514] width 434 height 19
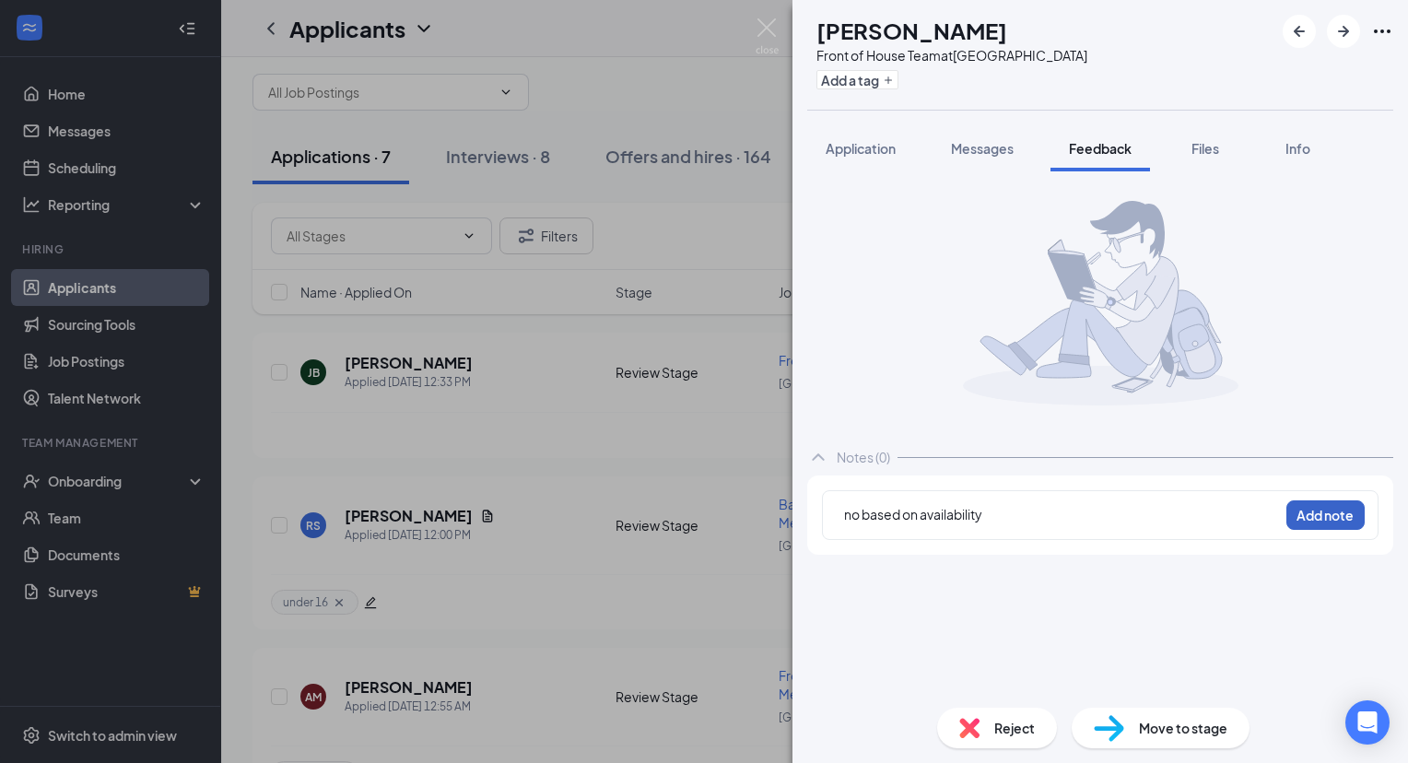
click at [1346, 512] on button "Add note" at bounding box center [1326, 514] width 78 height 29
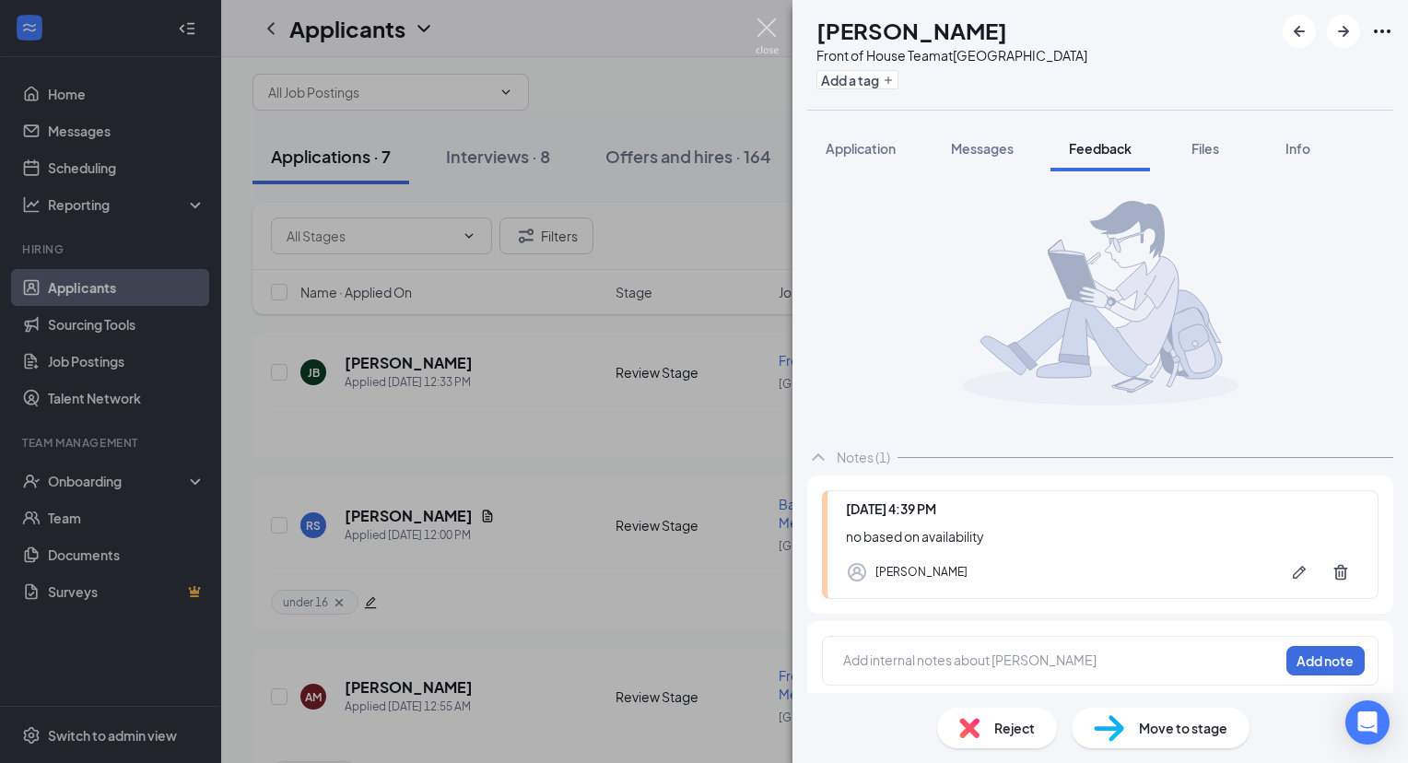
click at [767, 39] on img at bounding box center [767, 36] width 23 height 36
